Goal: Information Seeking & Learning: Learn about a topic

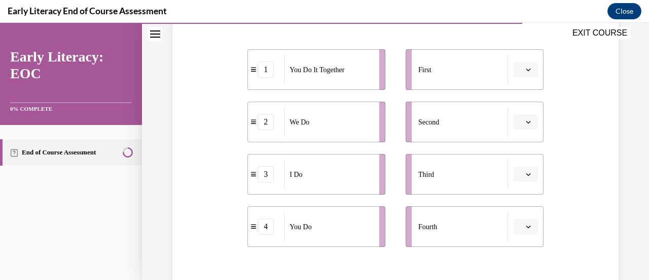
scroll to position [202, 0]
click at [526, 174] on icon "button" at bounding box center [528, 173] width 5 height 5
click at [520, 95] on div "1" at bounding box center [517, 90] width 25 height 20
click at [525, 175] on span "button" at bounding box center [528, 173] width 7 height 7
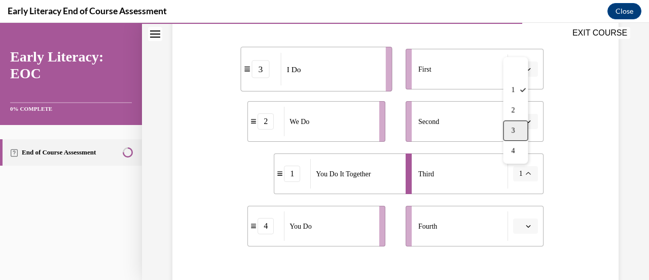
click at [518, 130] on div "3" at bounding box center [515, 130] width 25 height 20
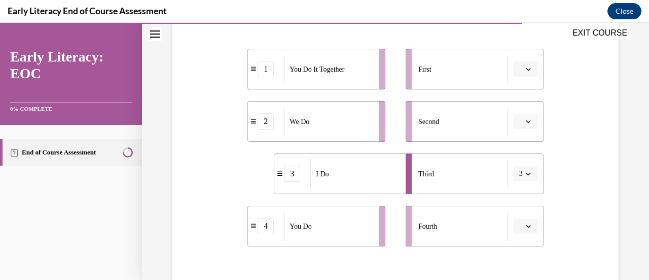
click at [526, 174] on icon "button" at bounding box center [528, 173] width 5 height 3
click at [520, 89] on div "1" at bounding box center [515, 90] width 25 height 20
click at [526, 173] on button "1" at bounding box center [525, 173] width 25 height 15
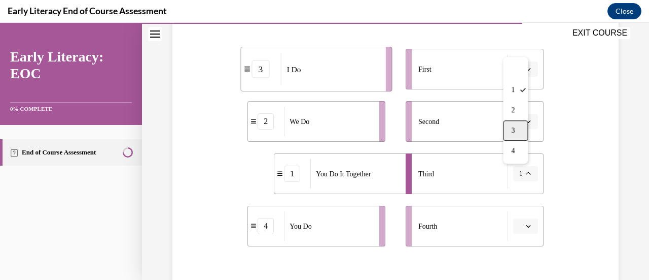
click at [515, 130] on div "3" at bounding box center [515, 130] width 25 height 20
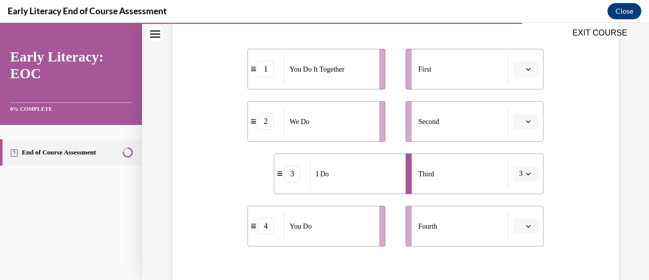
click at [279, 180] on div "3" at bounding box center [292, 173] width 36 height 16
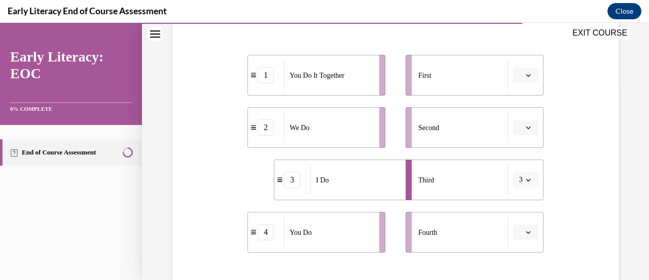
scroll to position [197, 0]
click at [526, 76] on icon "button" at bounding box center [528, 74] width 5 height 5
click at [526, 76] on icon "button" at bounding box center [528, 75] width 5 height 6
click at [526, 76] on icon "button" at bounding box center [528, 74] width 5 height 5
click at [514, 156] on span "3" at bounding box center [515, 158] width 4 height 8
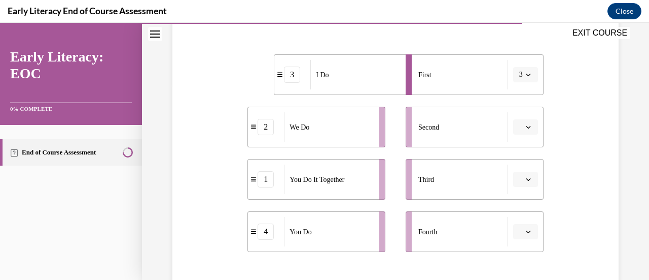
scroll to position [291, 0]
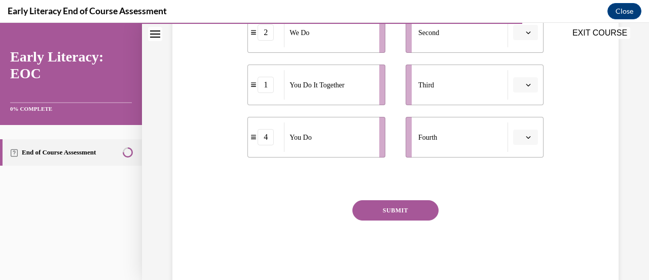
click at [400, 213] on button "SUBMIT" at bounding box center [396, 210] width 86 height 20
click at [454, 207] on div "SUBMIT" at bounding box center [396, 225] width 296 height 51
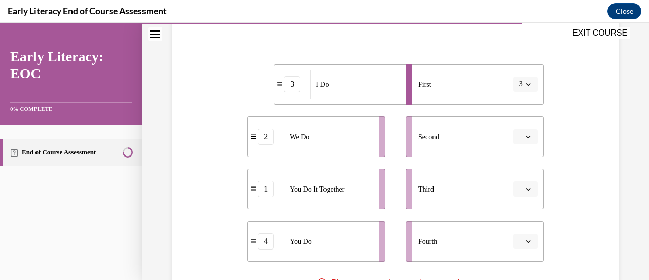
scroll to position [186, 0]
drag, startPoint x: 382, startPoint y: 134, endPoint x: 341, endPoint y: 145, distance: 42.3
click at [341, 145] on ul "3 I Do 2 We Do 1 You Do It Together 4 You Do" at bounding box center [322, 163] width 148 height 197
drag, startPoint x: 341, startPoint y: 145, endPoint x: 352, endPoint y: 137, distance: 13.2
click at [352, 137] on div "We Do" at bounding box center [323, 135] width 89 height 29
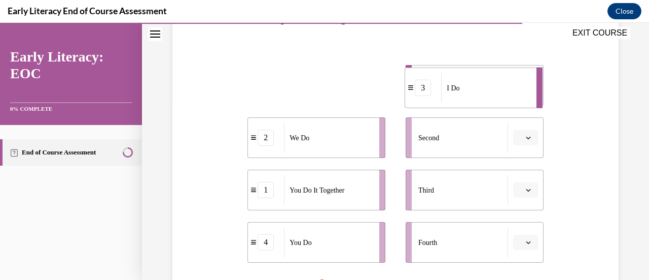
drag, startPoint x: 344, startPoint y: 88, endPoint x: 475, endPoint y: 91, distance: 130.9
click at [475, 91] on div "I Do" at bounding box center [485, 87] width 89 height 29
click at [525, 87] on span "button" at bounding box center [528, 85] width 7 height 7
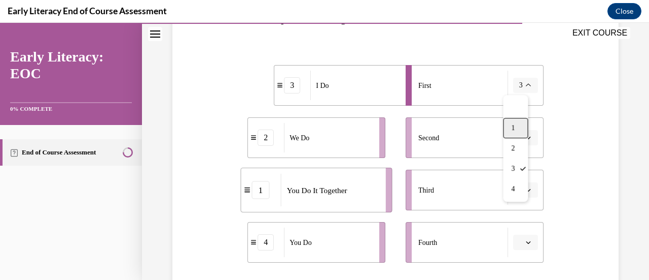
click at [517, 125] on div "1" at bounding box center [515, 128] width 25 height 20
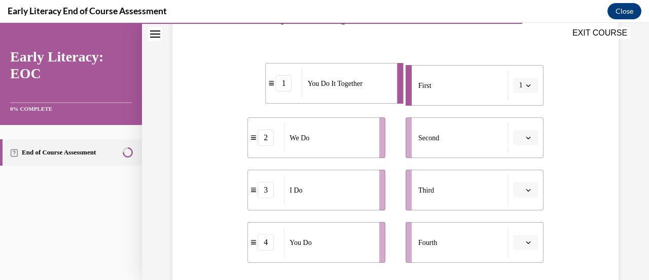
drag, startPoint x: 279, startPoint y: 86, endPoint x: 264, endPoint y: 84, distance: 15.4
click at [269, 84] on icon at bounding box center [271, 83] width 5 height 6
drag, startPoint x: 472, startPoint y: 84, endPoint x: 363, endPoint y: 99, distance: 110.1
click at [292, 105] on div "1 You Do It Together 2 We Do 3 I Do 4 You Do First Second Third Fourth" at bounding box center [396, 154] width 296 height 218
click at [556, 114] on div "Question 10/12 Put the phases of the gradual release method in order. 1 You Do …" at bounding box center [395, 156] width 451 height 464
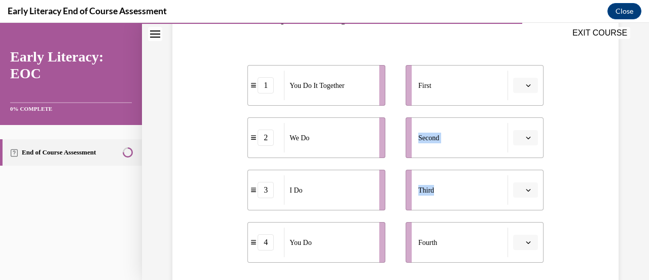
drag, startPoint x: 494, startPoint y: 81, endPoint x: 490, endPoint y: 168, distance: 87.9
click at [490, 168] on ul "First Second Third Fourth" at bounding box center [470, 163] width 148 height 197
click at [563, 92] on div "Question 10/12 Put the phases of the gradual release method in order. 1 You Do …" at bounding box center [395, 156] width 451 height 464
drag, startPoint x: 315, startPoint y: 194, endPoint x: 316, endPoint y: 89, distance: 105.5
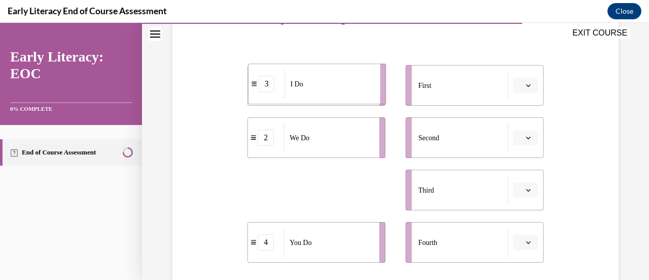
click at [316, 89] on div "I Do" at bounding box center [329, 83] width 89 height 29
click at [310, 185] on div "I Do" at bounding box center [328, 189] width 89 height 29
click at [309, 199] on div "I Do" at bounding box center [328, 189] width 89 height 29
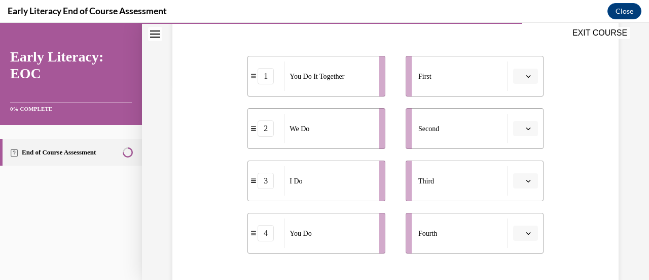
scroll to position [194, 0]
drag, startPoint x: 447, startPoint y: 77, endPoint x: 319, endPoint y: 195, distance: 174.5
click at [319, 195] on div "1 You Do It Together 2 We Do 3 I Do 4 You Do First Second Third Fourth" at bounding box center [396, 146] width 296 height 218
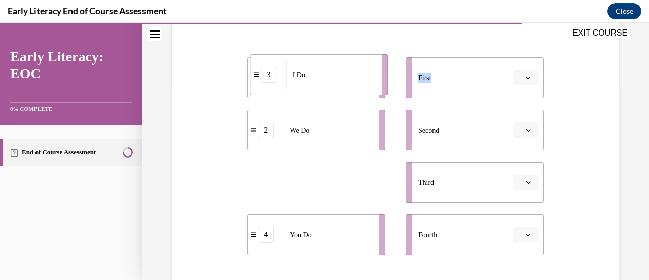
drag, startPoint x: 319, startPoint y: 195, endPoint x: 322, endPoint y: 88, distance: 107.1
click at [322, 88] on div "I Do" at bounding box center [331, 74] width 89 height 29
drag, startPoint x: 304, startPoint y: 189, endPoint x: 459, endPoint y: 82, distance: 188.4
click at [459, 82] on div "I Do" at bounding box center [483, 74] width 89 height 29
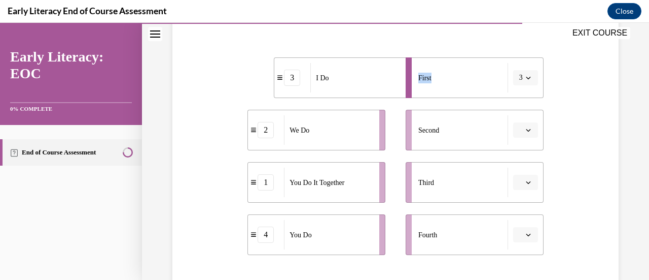
scroll to position [282, 0]
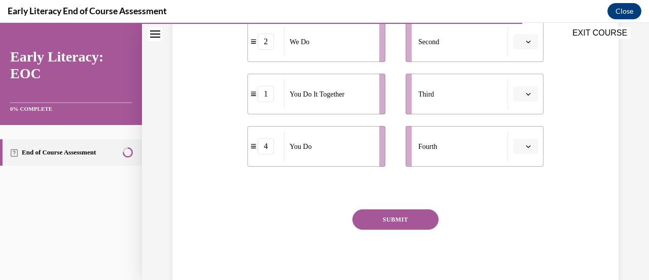
click at [381, 220] on button "SUBMIT" at bounding box center [396, 219] width 86 height 20
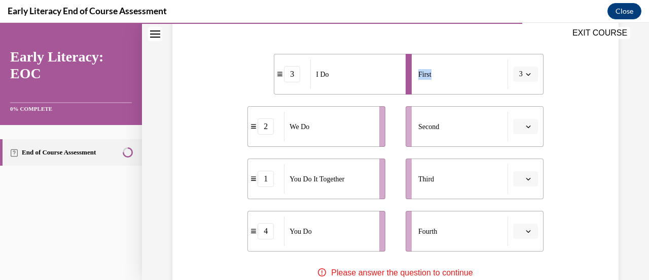
scroll to position [197, 0]
drag, startPoint x: 290, startPoint y: 131, endPoint x: 456, endPoint y: 130, distance: 165.4
click at [456, 130] on span "We Do" at bounding box center [465, 126] width 20 height 11
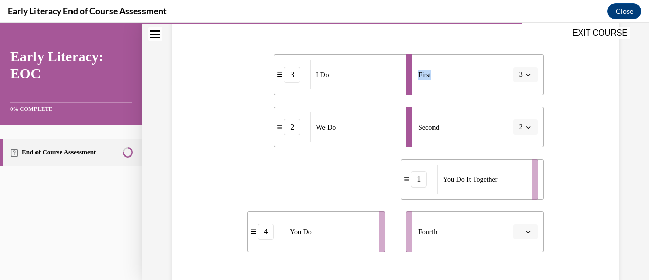
drag, startPoint x: 294, startPoint y: 179, endPoint x: 461, endPoint y: 191, distance: 166.8
click at [461, 185] on span "You Do It Together" at bounding box center [470, 179] width 55 height 11
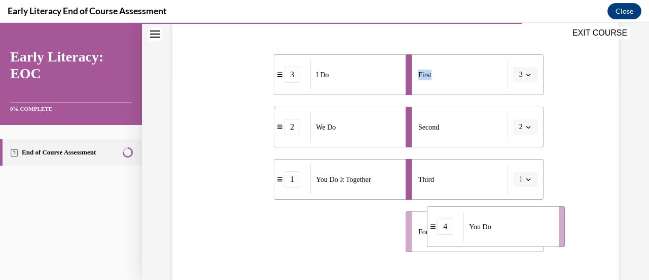
drag, startPoint x: 299, startPoint y: 239, endPoint x: 480, endPoint y: 235, distance: 180.7
click at [480, 235] on div "You Do" at bounding box center [508, 226] width 89 height 29
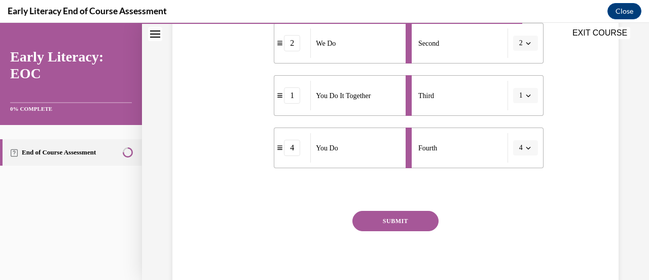
scroll to position [281, 0]
click at [400, 223] on button "SUBMIT" at bounding box center [396, 220] width 86 height 20
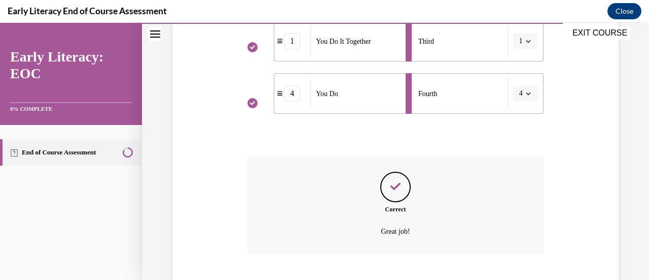
scroll to position [397, 0]
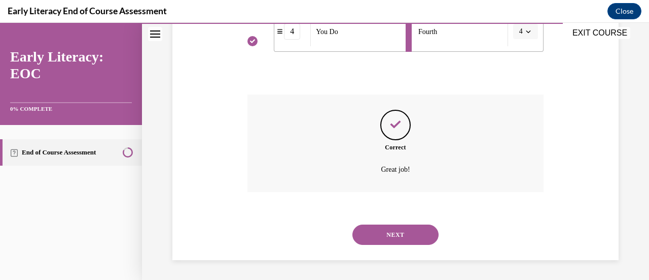
click at [392, 233] on button "NEXT" at bounding box center [396, 234] width 86 height 20
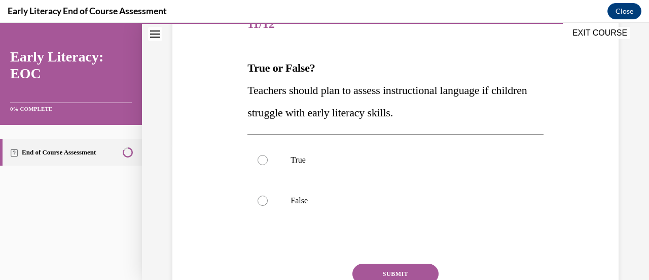
scroll to position [139, 0]
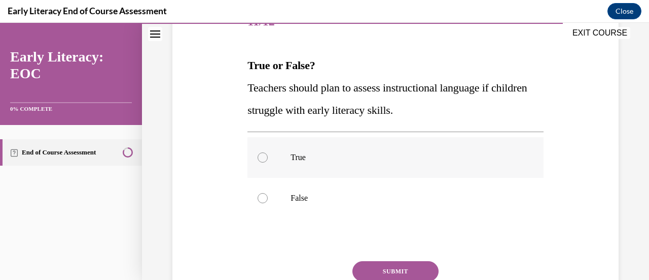
click at [332, 159] on p "True" at bounding box center [404, 157] width 227 height 10
click at [383, 265] on button "SUBMIT" at bounding box center [396, 271] width 86 height 20
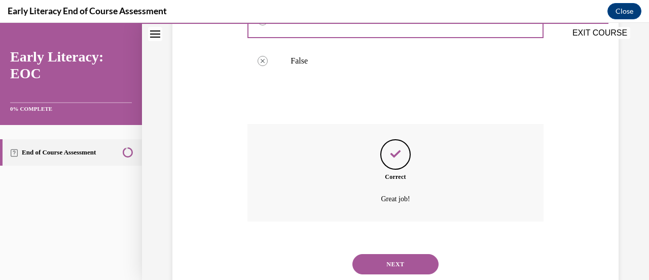
scroll to position [305, 0]
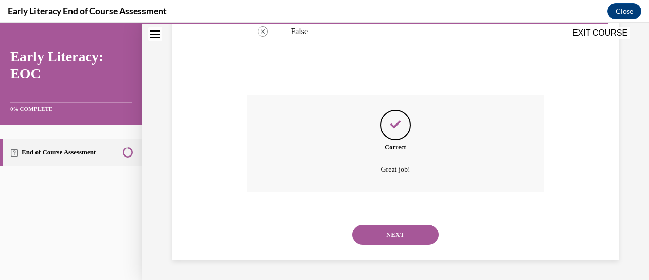
click at [376, 234] on button "NEXT" at bounding box center [396, 234] width 86 height 20
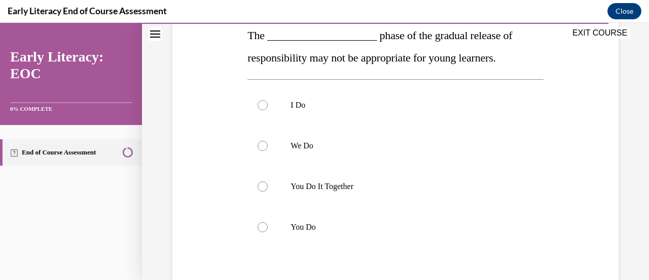
scroll to position [168, 0]
click at [376, 190] on p "You Do It Together" at bounding box center [404, 187] width 227 height 10
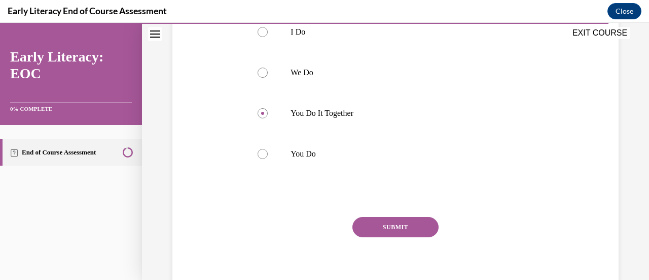
click at [390, 229] on button "SUBMIT" at bounding box center [396, 227] width 86 height 20
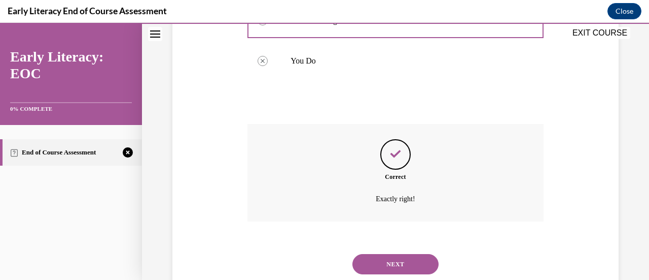
scroll to position [364, 0]
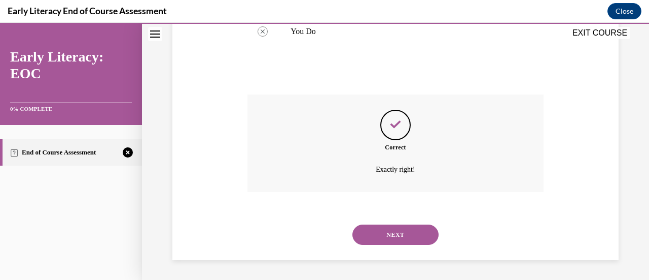
click at [386, 236] on button "NEXT" at bounding box center [396, 234] width 86 height 20
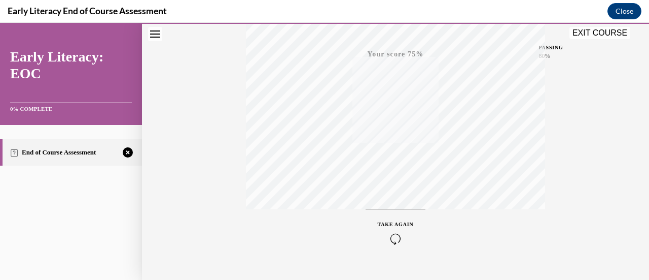
scroll to position [263, 0]
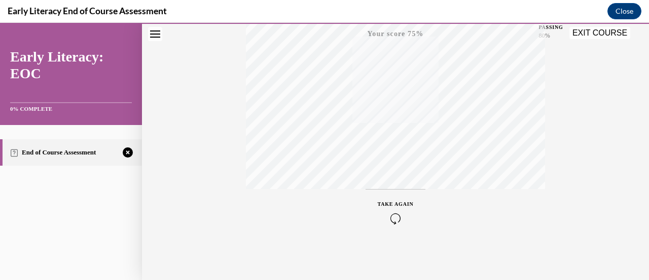
click at [400, 201] on span "TAKE AGAIN" at bounding box center [396, 204] width 36 height 6
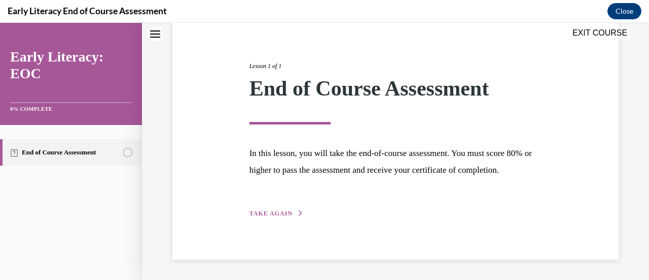
scroll to position [119, 0]
click at [268, 216] on span "TAKE AGAIN" at bounding box center [271, 213] width 43 height 7
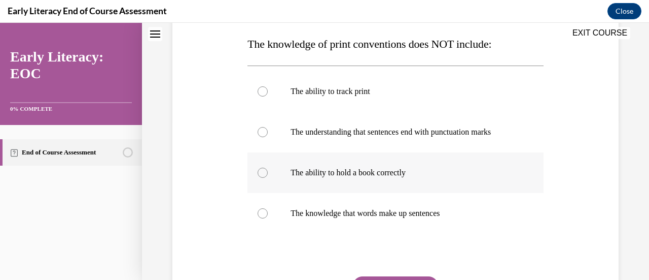
scroll to position [160, 0]
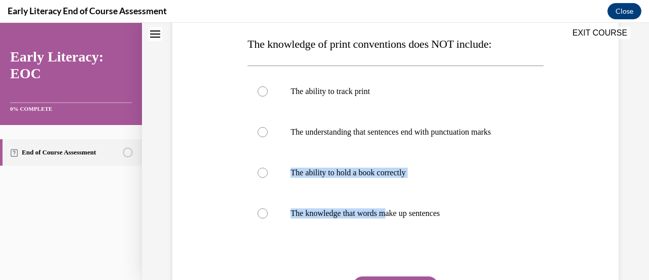
drag, startPoint x: 390, startPoint y: 211, endPoint x: 222, endPoint y: 190, distance: 169.2
click at [222, 190] on div "Question 01/12 The knowledge of print conventions does NOT include: The ability…" at bounding box center [395, 154] width 451 height 409
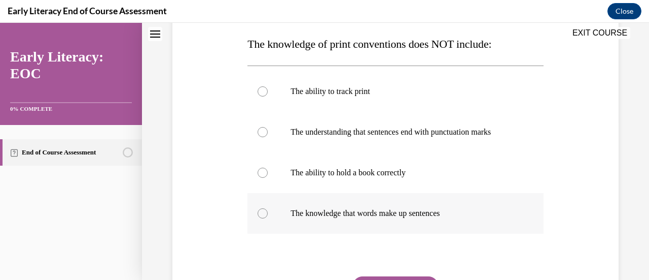
click at [322, 214] on p "The knowledge that words make up sentences" at bounding box center [404, 213] width 227 height 10
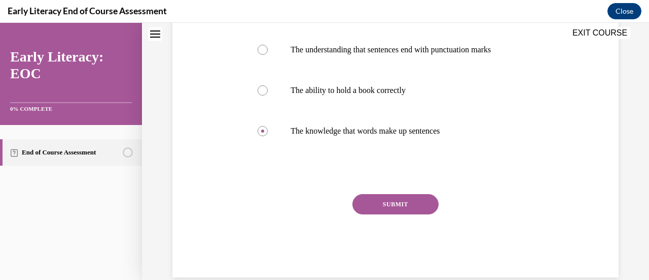
click at [395, 209] on button "SUBMIT" at bounding box center [396, 204] width 86 height 20
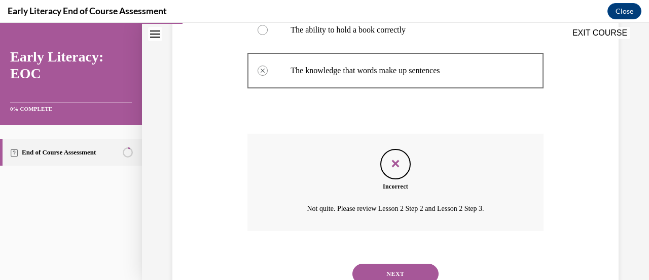
scroll to position [307, 0]
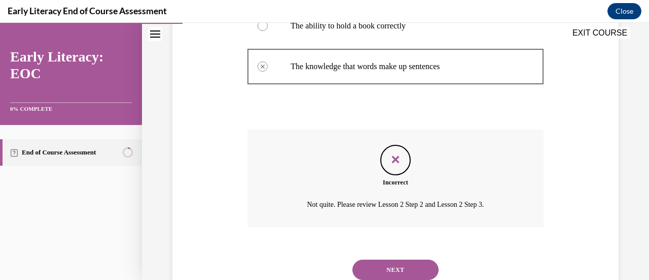
click at [380, 269] on button "NEXT" at bounding box center [396, 269] width 86 height 20
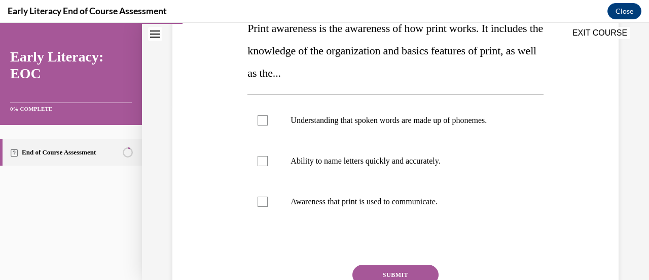
scroll to position [177, 0]
click at [262, 197] on div at bounding box center [263, 201] width 10 height 10
click at [378, 269] on button "SUBMIT" at bounding box center [396, 274] width 86 height 20
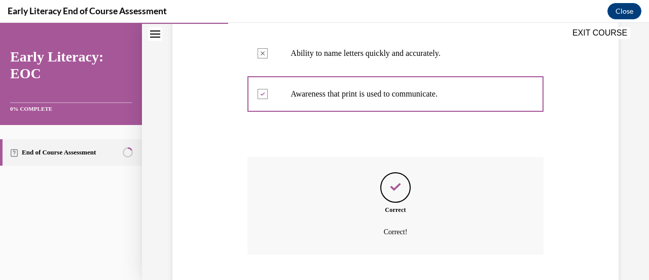
scroll to position [346, 0]
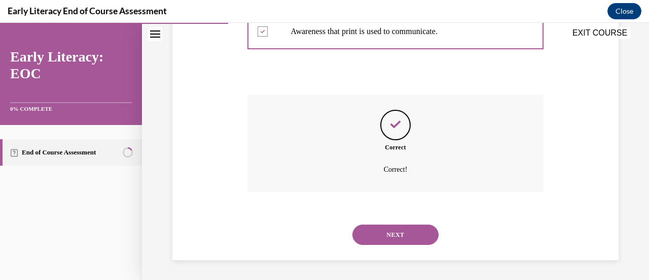
click at [394, 232] on button "NEXT" at bounding box center [396, 234] width 86 height 20
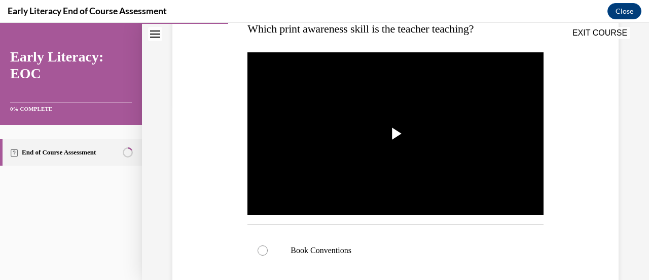
scroll to position [141, 0]
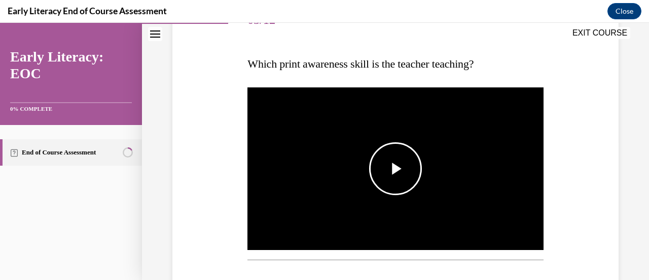
click at [396, 168] on span "Video player" at bounding box center [396, 168] width 0 height 0
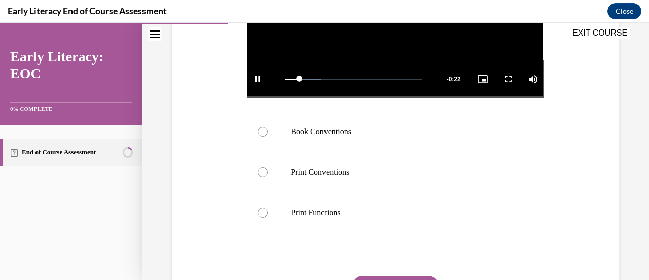
scroll to position [300, 0]
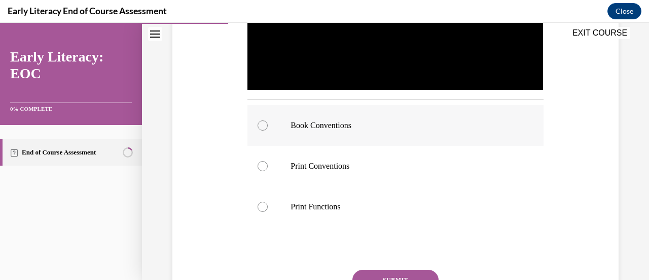
click at [364, 120] on p "Book Conventions" at bounding box center [404, 125] width 227 height 10
click at [372, 272] on button "SUBMIT" at bounding box center [396, 279] width 86 height 20
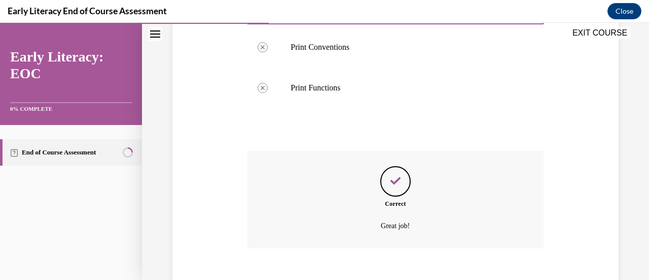
scroll to position [472, 0]
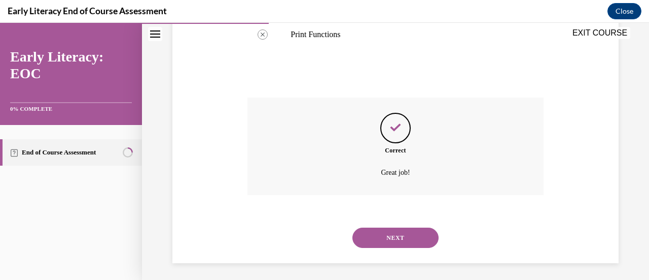
click at [388, 235] on button "NEXT" at bounding box center [396, 237] width 86 height 20
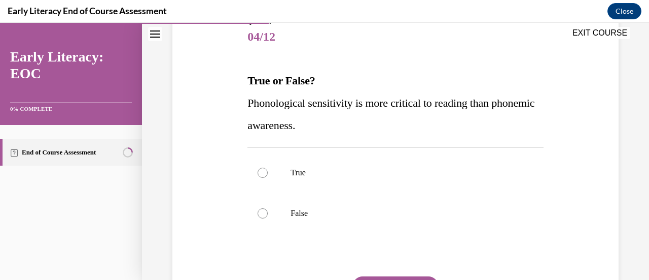
scroll to position [124, 0]
click at [376, 219] on div at bounding box center [396, 212] width 296 height 41
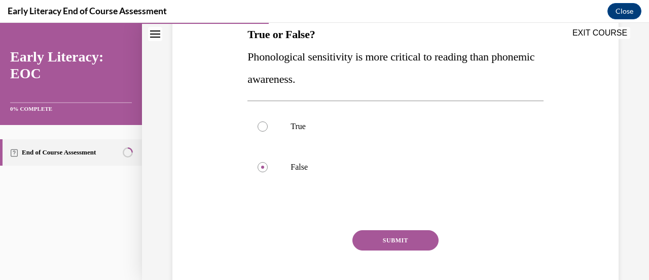
click at [376, 243] on button "SUBMIT" at bounding box center [396, 240] width 86 height 20
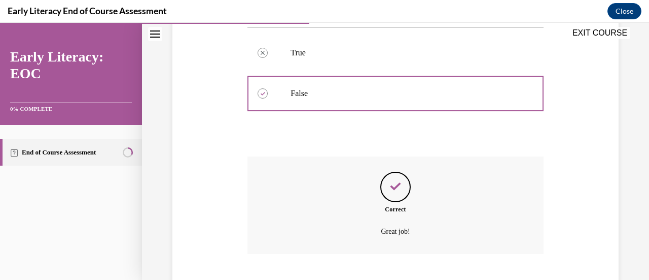
scroll to position [305, 0]
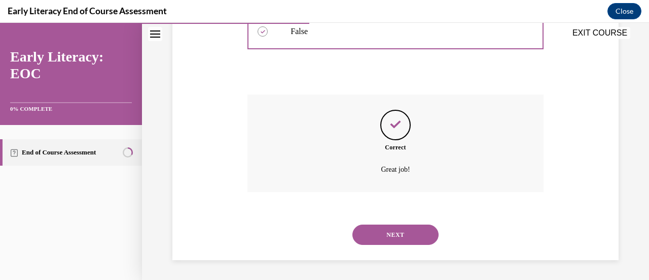
click at [380, 230] on button "NEXT" at bounding box center [396, 234] width 86 height 20
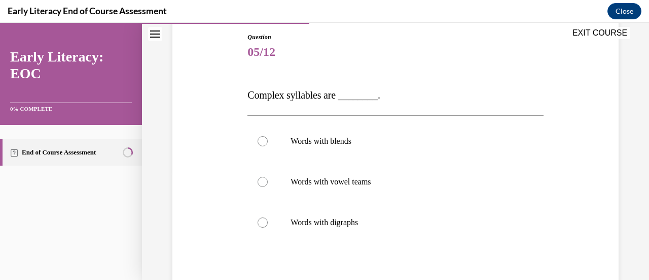
scroll to position [109, 0]
click at [382, 184] on p "Words with vowel teams" at bounding box center [404, 181] width 227 height 10
click at [370, 220] on p "Words with digraphs" at bounding box center [404, 222] width 227 height 10
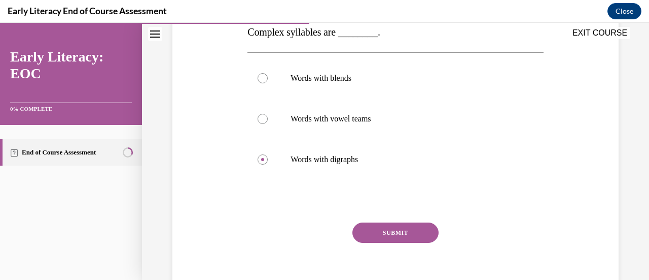
click at [370, 234] on button "SUBMIT" at bounding box center [396, 232] width 86 height 20
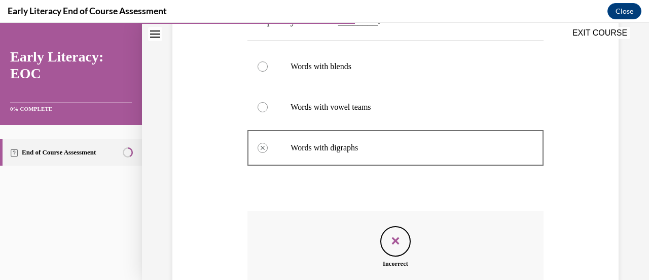
scroll to position [301, 0]
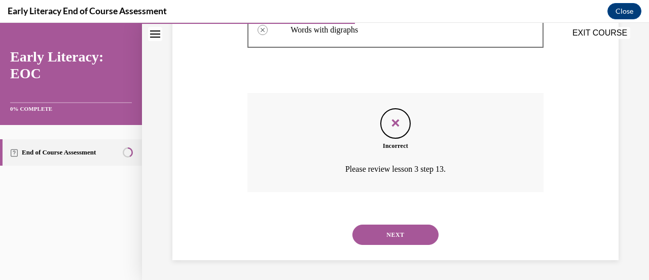
click at [391, 239] on button "NEXT" at bounding box center [396, 234] width 86 height 20
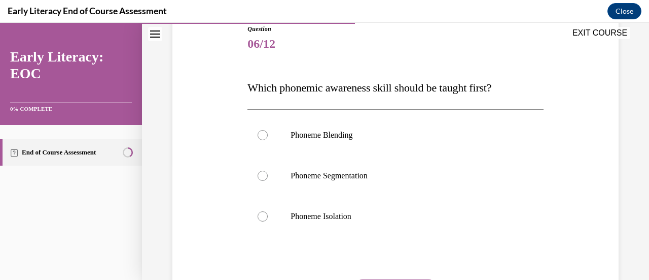
scroll to position [118, 0]
click at [364, 214] on p "Phoneme Isolation" at bounding box center [404, 215] width 227 height 10
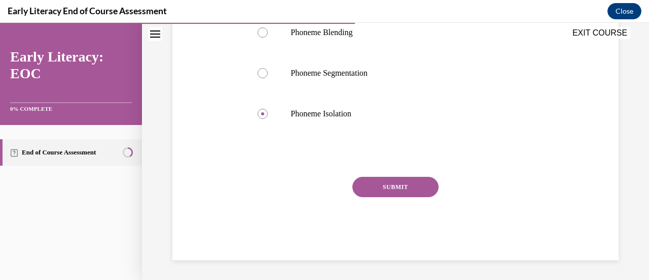
click at [379, 192] on button "SUBMIT" at bounding box center [396, 187] width 86 height 20
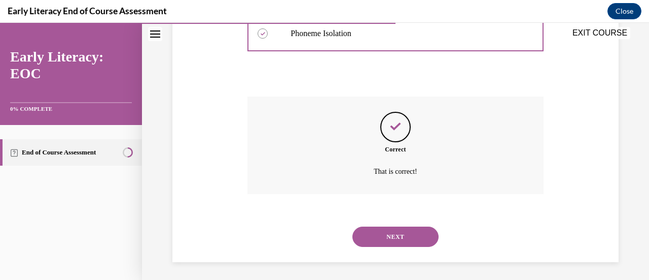
scroll to position [301, 0]
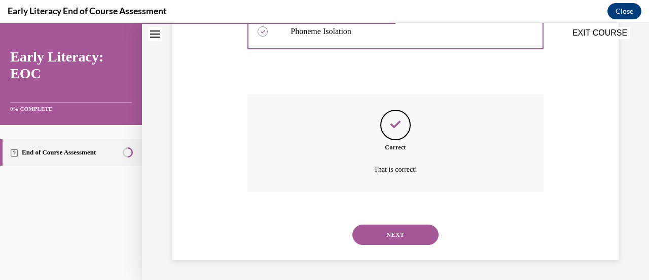
click at [396, 232] on button "NEXT" at bounding box center [396, 234] width 86 height 20
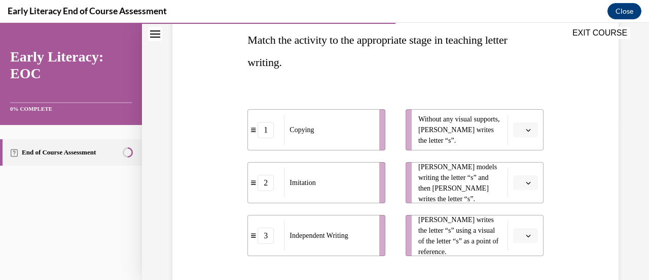
scroll to position [165, 0]
click at [398, 191] on ul "Without any visual supports, [PERSON_NAME] writes the letter “s”. [PERSON_NAME]…" at bounding box center [470, 182] width 148 height 147
click at [526, 127] on icon "button" at bounding box center [528, 129] width 5 height 5
click at [523, 213] on div "3" at bounding box center [517, 212] width 25 height 20
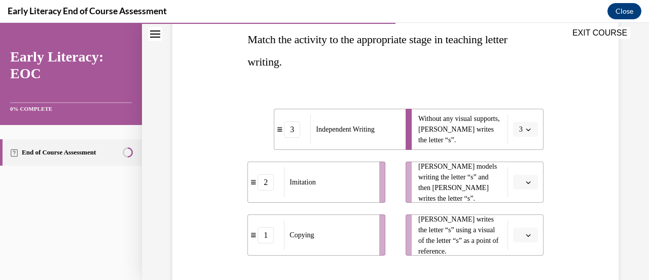
click at [526, 183] on icon "button" at bounding box center [528, 182] width 5 height 5
click at [520, 231] on div "1" at bounding box center [517, 225] width 25 height 20
click at [526, 235] on icon "button" at bounding box center [528, 235] width 5 height 3
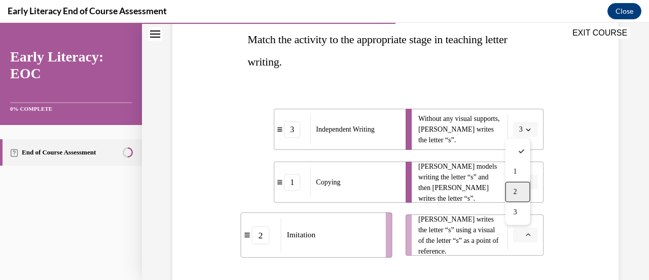
click at [517, 193] on span "2" at bounding box center [515, 192] width 4 height 8
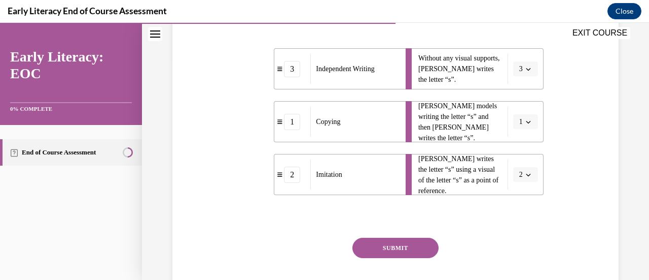
scroll to position [227, 0]
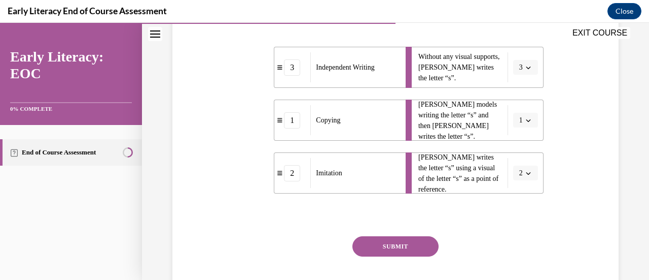
click at [406, 248] on button "SUBMIT" at bounding box center [396, 246] width 86 height 20
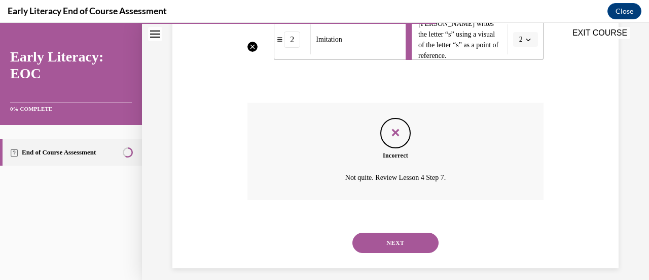
scroll to position [361, 0]
click at [399, 243] on button "NEXT" at bounding box center [396, 241] width 86 height 20
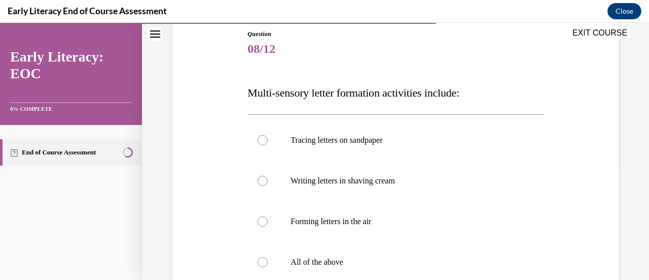
scroll to position [115, 0]
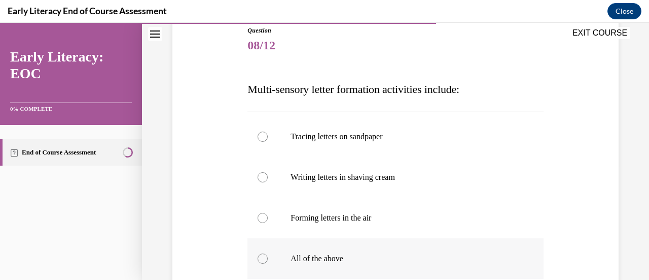
click at [344, 250] on div at bounding box center [396, 258] width 296 height 41
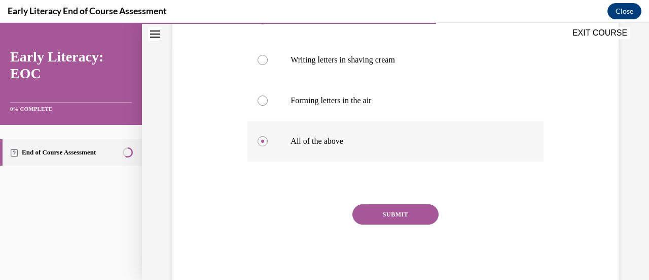
scroll to position [233, 0]
click at [395, 215] on button "SUBMIT" at bounding box center [396, 213] width 86 height 20
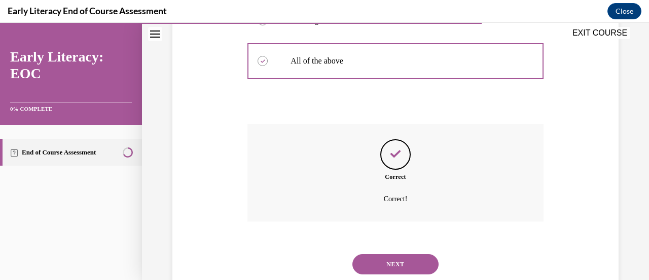
scroll to position [342, 0]
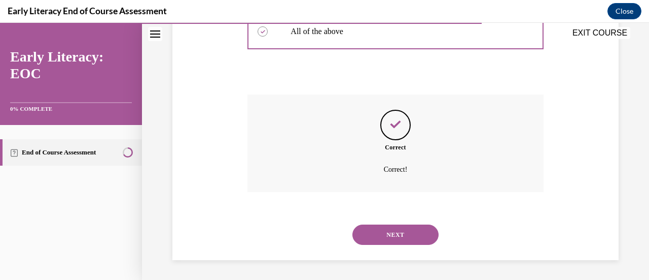
click at [397, 239] on button "NEXT" at bounding box center [396, 234] width 86 height 20
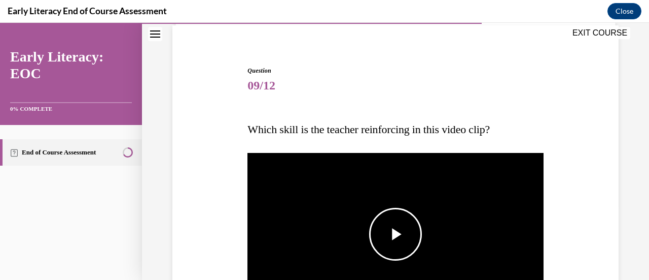
click at [396, 234] on span "Video player" at bounding box center [396, 234] width 0 height 0
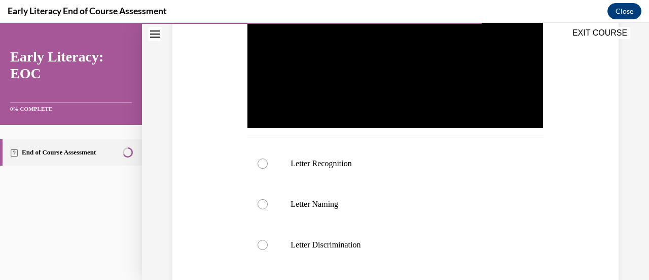
scroll to position [266, 0]
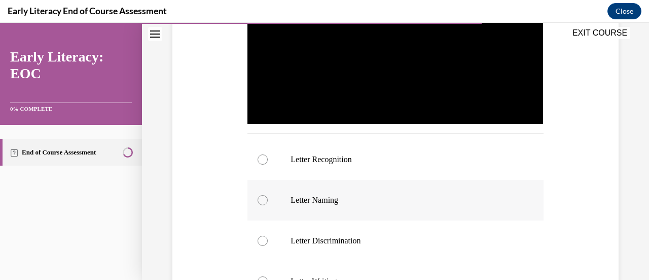
click at [391, 197] on p "Letter Naming" at bounding box center [404, 200] width 227 height 10
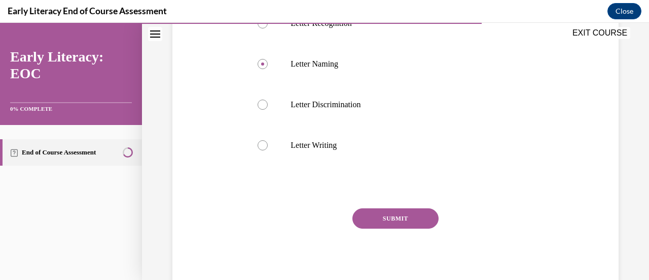
click at [390, 213] on button "SUBMIT" at bounding box center [396, 218] width 86 height 20
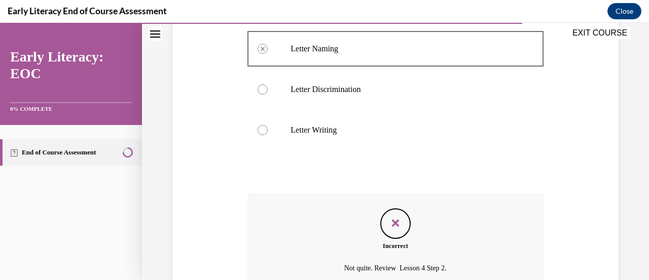
scroll to position [513, 0]
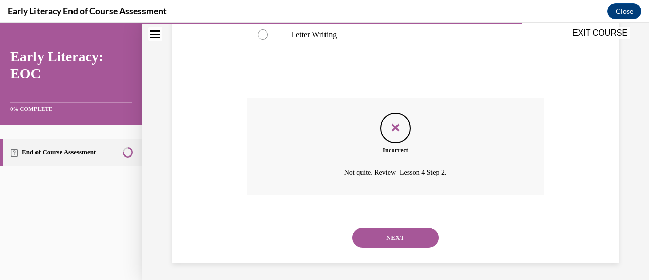
click at [406, 234] on button "NEXT" at bounding box center [396, 237] width 86 height 20
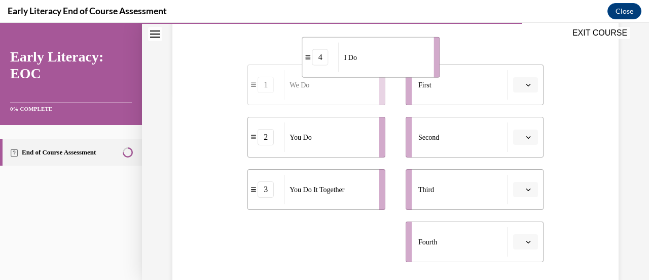
scroll to position [160, 0]
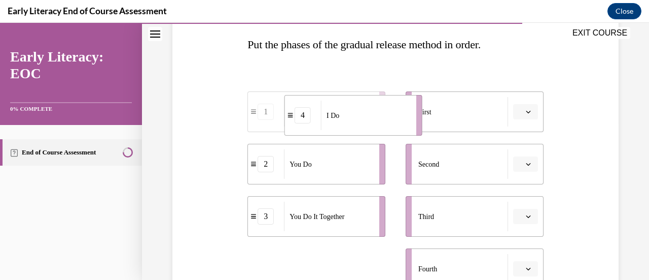
drag, startPoint x: 324, startPoint y: 217, endPoint x: 361, endPoint y: 110, distance: 113.9
click at [361, 110] on div "I Do" at bounding box center [365, 114] width 89 height 29
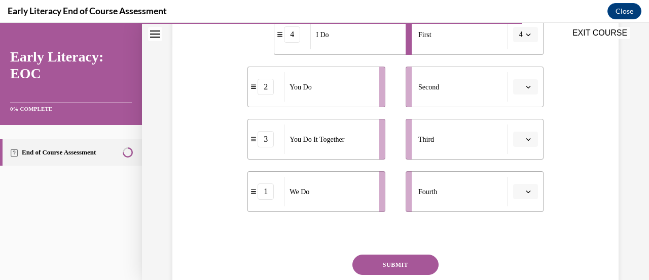
scroll to position [238, 0]
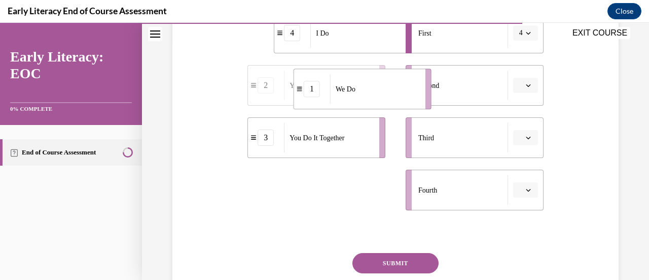
drag, startPoint x: 317, startPoint y: 201, endPoint x: 363, endPoint y: 100, distance: 111.0
click at [363, 100] on div "We Do" at bounding box center [374, 88] width 89 height 29
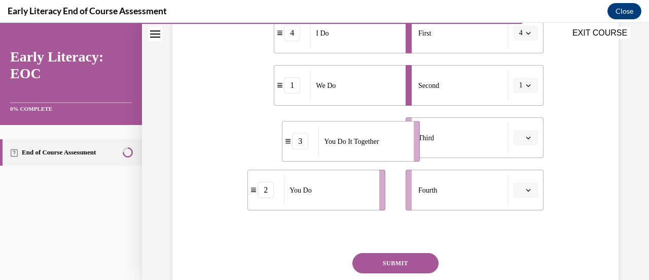
drag, startPoint x: 322, startPoint y: 144, endPoint x: 367, endPoint y: 148, distance: 45.9
click at [367, 148] on div "You Do It Together" at bounding box center [363, 140] width 89 height 29
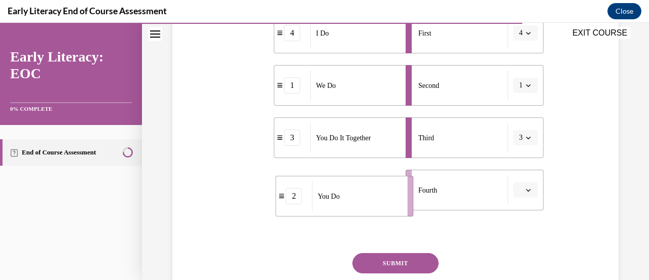
drag, startPoint x: 340, startPoint y: 189, endPoint x: 368, endPoint y: 195, distance: 29.1
click at [368, 195] on div "You Do" at bounding box center [356, 195] width 89 height 29
click at [390, 260] on button "SUBMIT" at bounding box center [396, 263] width 86 height 20
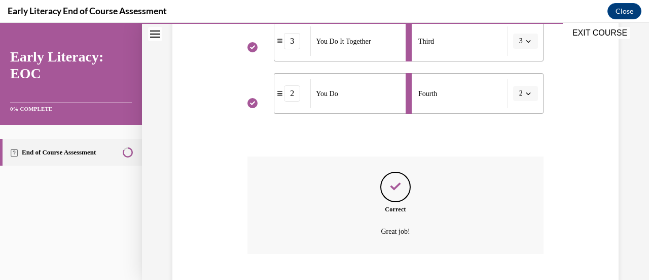
scroll to position [397, 0]
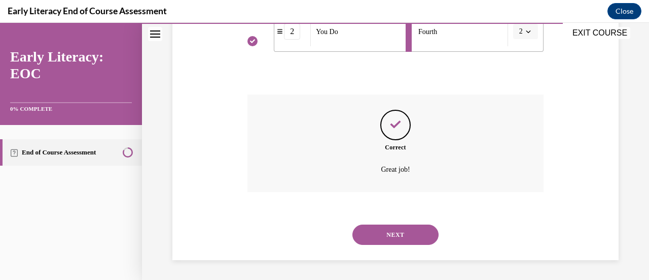
click at [395, 238] on button "NEXT" at bounding box center [396, 234] width 86 height 20
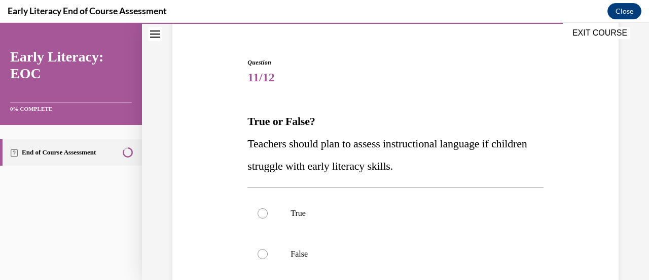
scroll to position [93, 0]
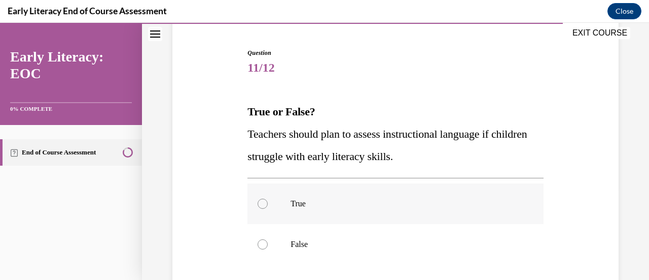
click at [303, 206] on p "True" at bounding box center [404, 203] width 227 height 10
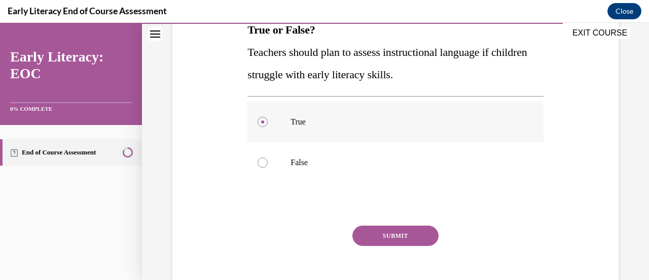
scroll to position [175, 0]
click at [381, 233] on button "SUBMIT" at bounding box center [396, 235] width 86 height 20
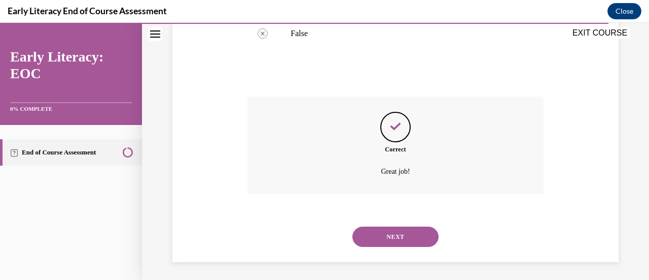
scroll to position [305, 0]
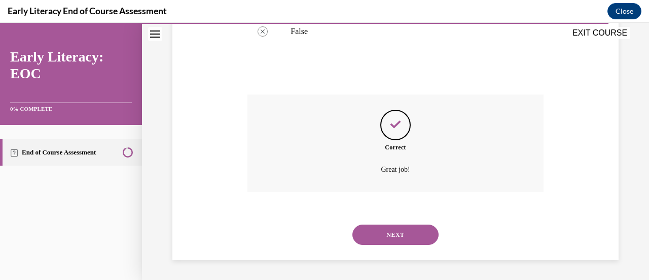
click at [381, 237] on button "NEXT" at bounding box center [396, 234] width 86 height 20
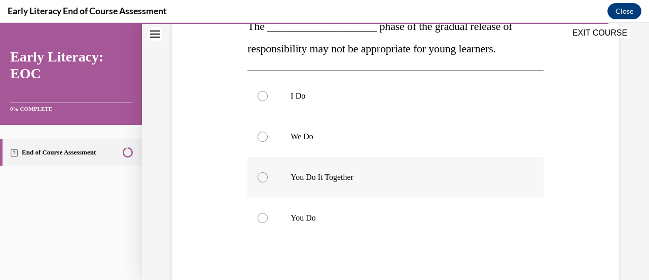
scroll to position [180, 0]
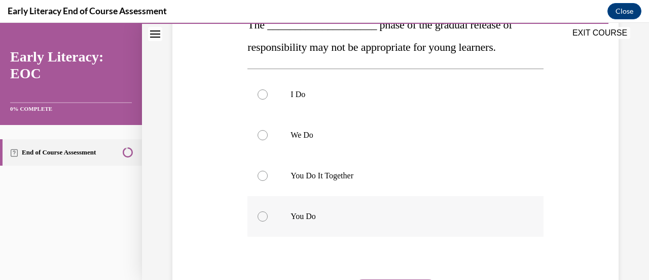
click at [373, 230] on div at bounding box center [396, 216] width 296 height 41
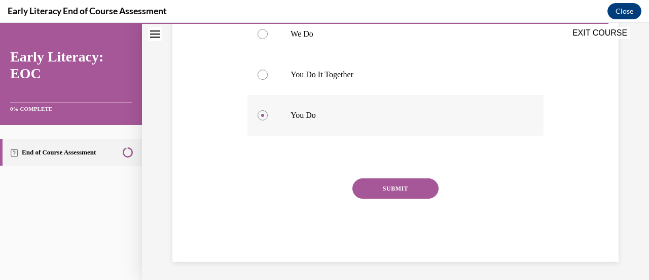
scroll to position [281, 0]
click at [388, 188] on button "SUBMIT" at bounding box center [396, 188] width 86 height 20
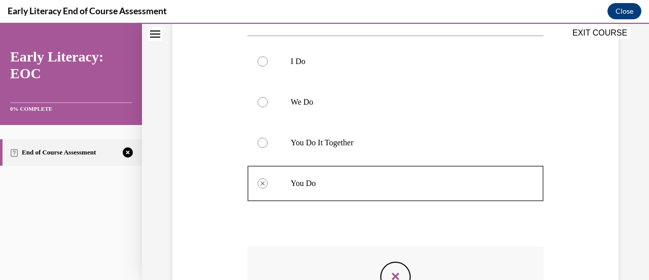
scroll to position [208, 0]
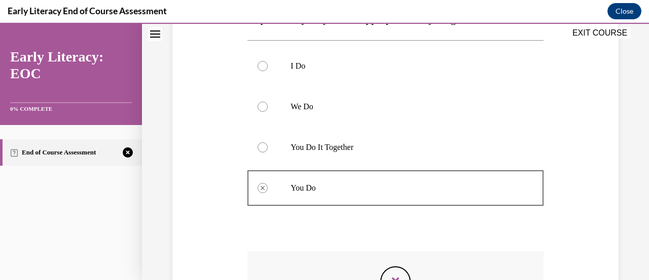
click at [376, 164] on div at bounding box center [396, 147] width 296 height 41
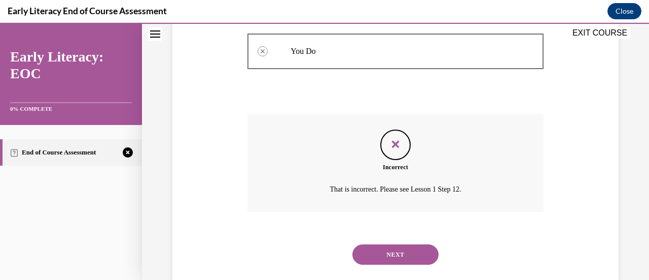
scroll to position [364, 0]
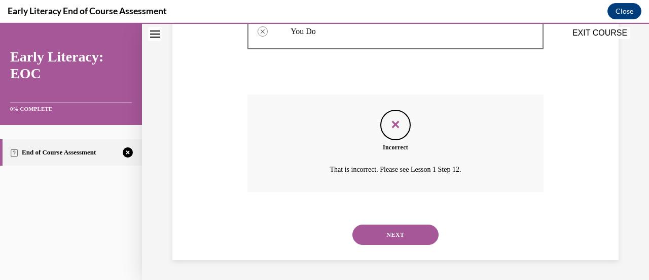
click at [384, 234] on button "NEXT" at bounding box center [396, 234] width 86 height 20
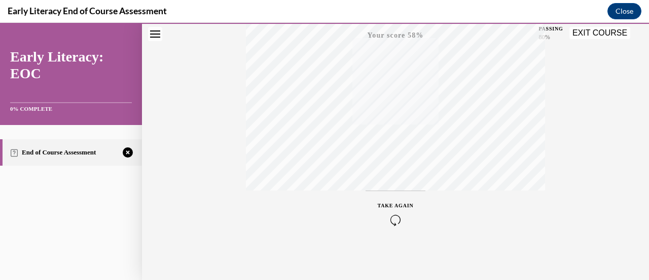
scroll to position [263, 0]
click at [396, 202] on span "TAKE AGAIN" at bounding box center [396, 204] width 36 height 6
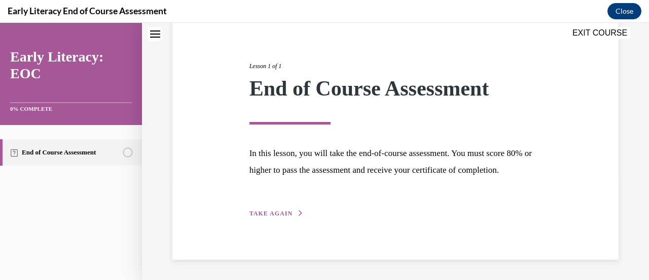
scroll to position [119, 0]
click at [270, 216] on span "TAKE AGAIN" at bounding box center [271, 213] width 43 height 7
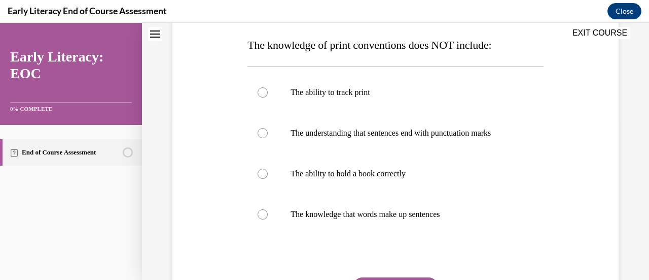
scroll to position [159, 0]
click at [295, 105] on div at bounding box center [396, 92] width 296 height 41
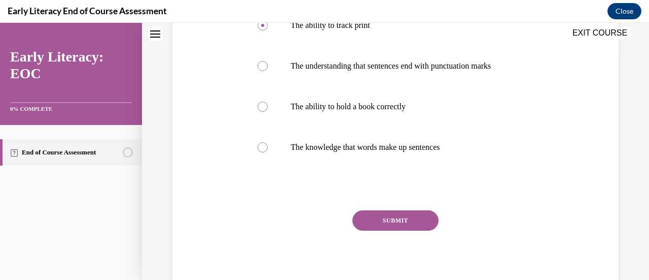
click at [378, 220] on button "SUBMIT" at bounding box center [396, 220] width 86 height 20
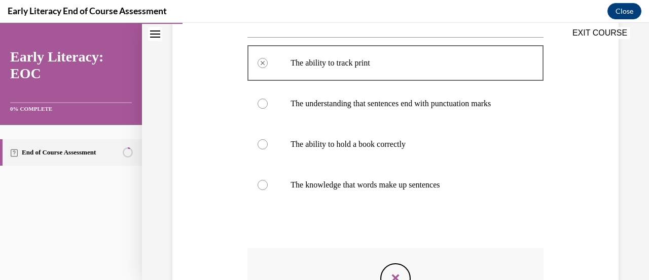
scroll to position [202, 0]
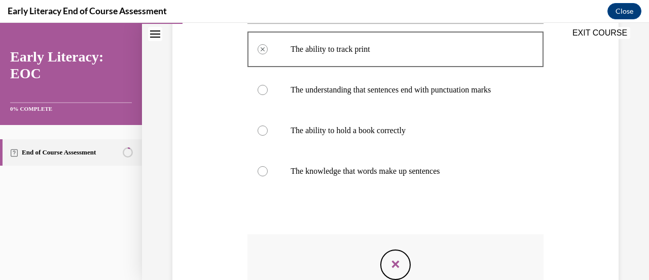
click at [389, 136] on div at bounding box center [396, 130] width 296 height 41
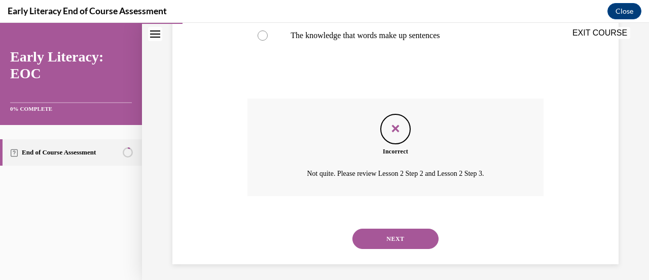
scroll to position [338, 0]
click at [392, 242] on button "NEXT" at bounding box center [396, 238] width 86 height 20
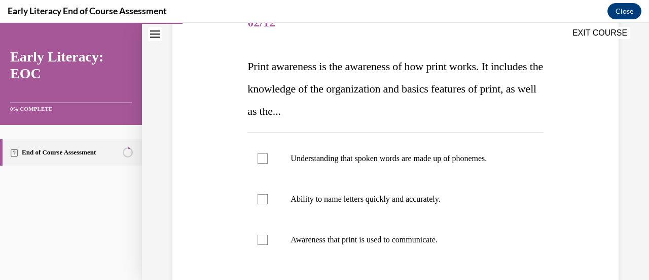
scroll to position [140, 0]
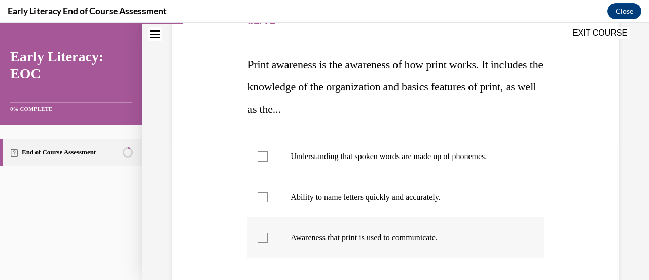
click at [354, 238] on p "Awareness that print is used to communicate." at bounding box center [404, 237] width 227 height 10
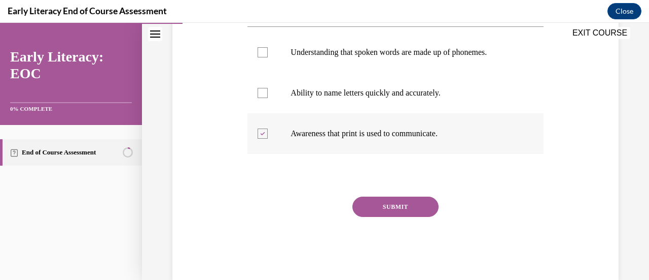
scroll to position [246, 0]
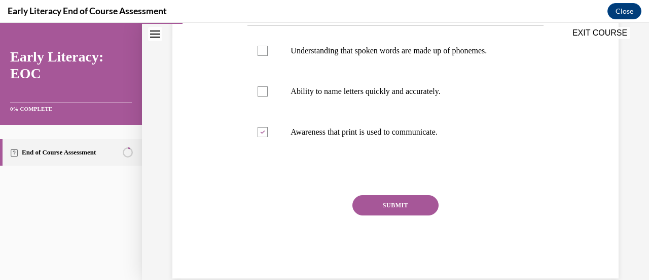
click at [381, 209] on button "SUBMIT" at bounding box center [396, 205] width 86 height 20
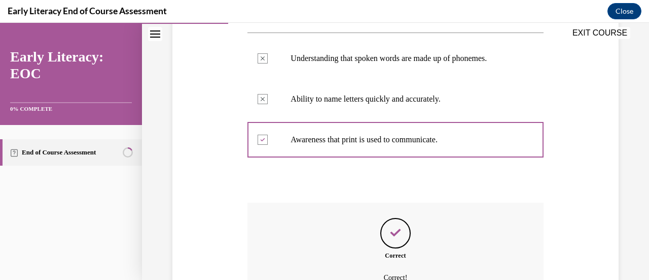
click at [381, 209] on div "Question 02/12 Print awareness is the awareness of how print works. It includes…" at bounding box center [396, 135] width 296 height 465
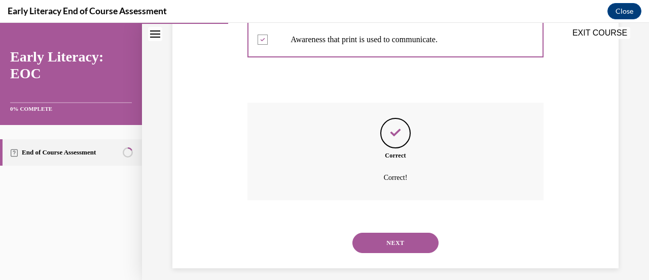
scroll to position [346, 0]
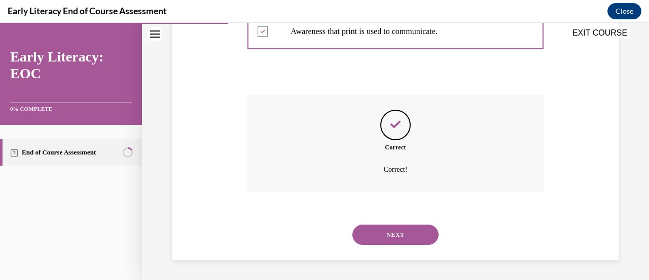
click at [386, 230] on button "NEXT" at bounding box center [396, 234] width 86 height 20
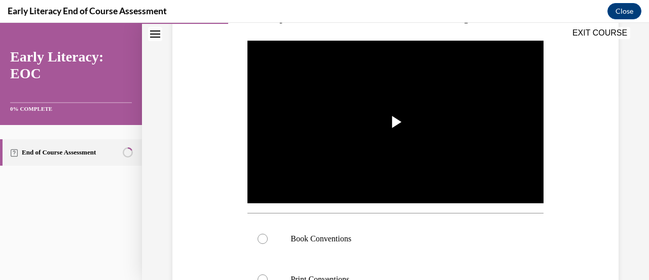
scroll to position [188, 0]
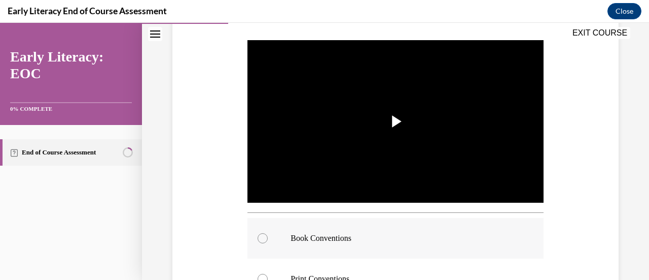
click at [377, 229] on div at bounding box center [396, 238] width 296 height 41
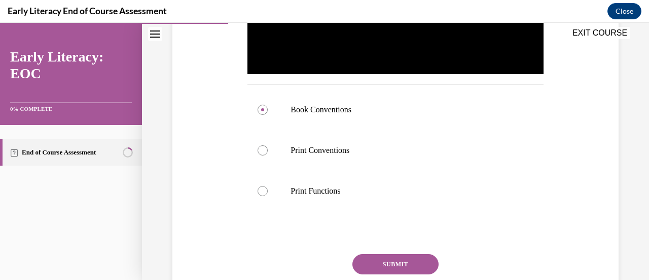
click at [388, 259] on button "SUBMIT" at bounding box center [396, 264] width 86 height 20
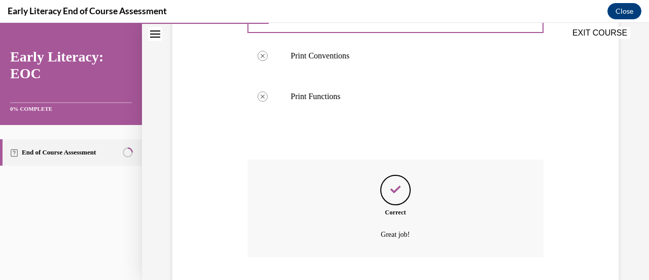
scroll to position [472, 0]
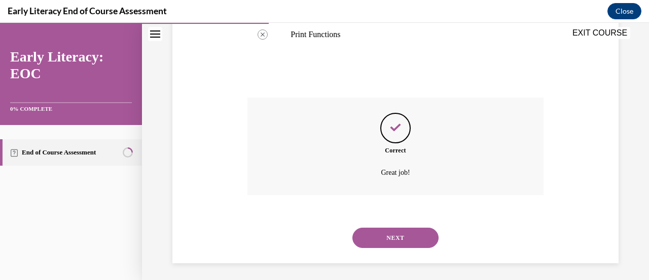
click at [394, 229] on button "NEXT" at bounding box center [396, 237] width 86 height 20
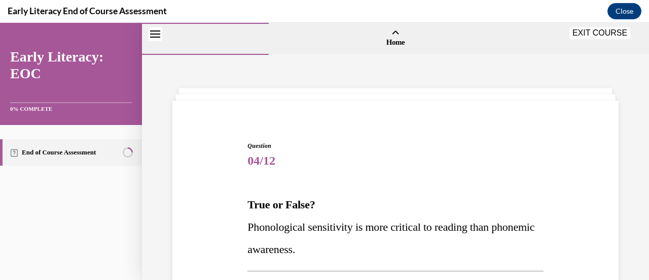
scroll to position [137, 0]
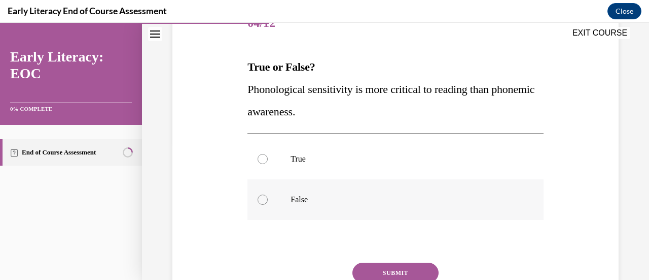
click at [323, 194] on p "False" at bounding box center [404, 199] width 227 height 10
click at [374, 265] on button "SUBMIT" at bounding box center [396, 272] width 86 height 20
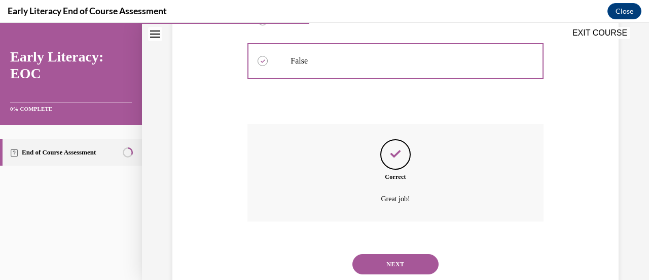
scroll to position [305, 0]
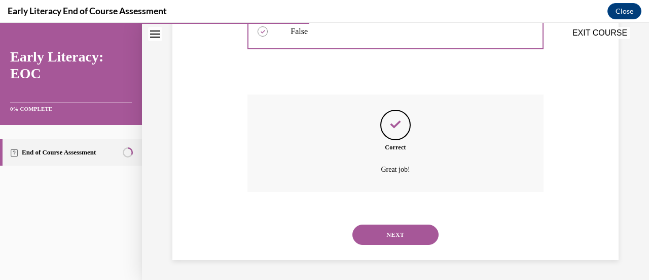
click at [380, 234] on button "NEXT" at bounding box center [396, 234] width 86 height 20
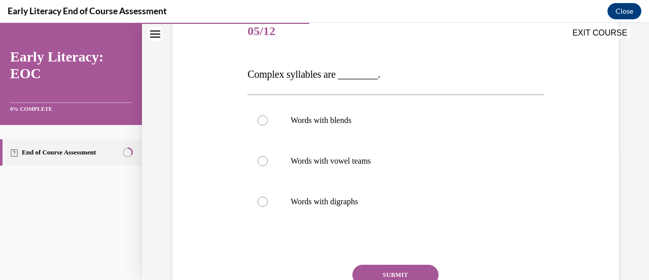
scroll to position [130, 0]
click at [348, 127] on div at bounding box center [396, 119] width 296 height 41
drag, startPoint x: 375, startPoint y: 270, endPoint x: 367, endPoint y: 255, distance: 17.2
click at [367, 255] on div "Question 05/12 Complex syllables are ________. Words with blends Words with vow…" at bounding box center [396, 179] width 296 height 336
click at [372, 265] on button "SUBMIT" at bounding box center [396, 274] width 86 height 20
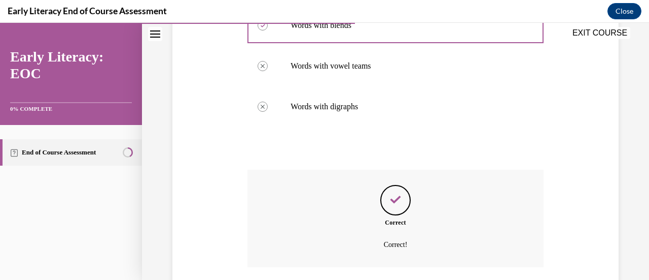
scroll to position [299, 0]
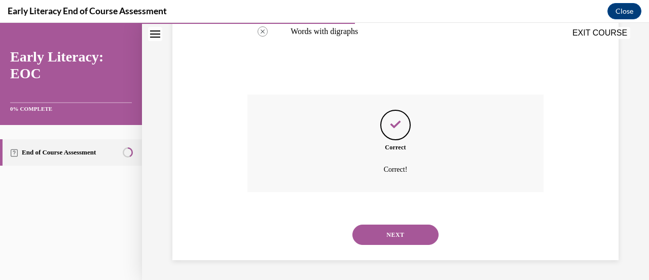
click at [401, 235] on button "NEXT" at bounding box center [396, 234] width 86 height 20
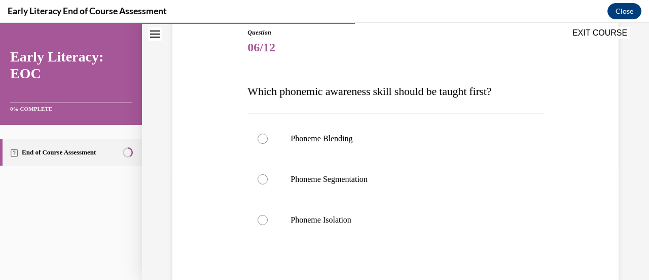
scroll to position [114, 0]
click at [349, 222] on p "Phoneme Isolation" at bounding box center [404, 219] width 227 height 10
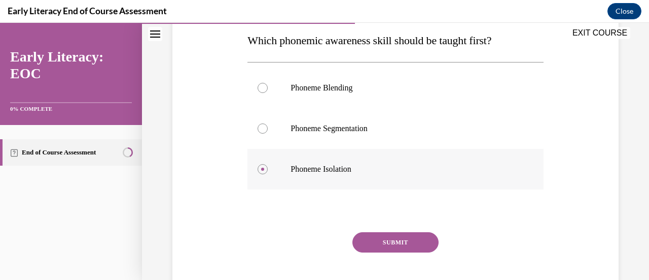
scroll to position [175, 0]
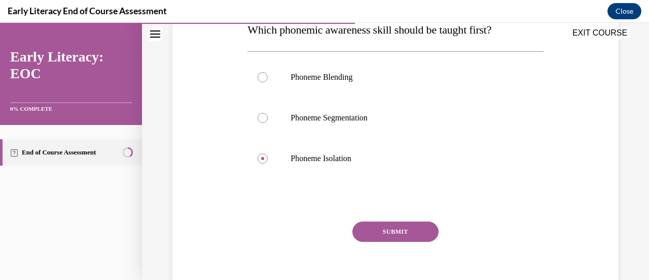
click at [375, 230] on button "SUBMIT" at bounding box center [396, 231] width 86 height 20
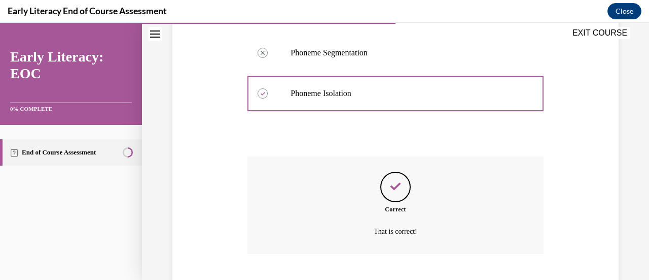
scroll to position [301, 0]
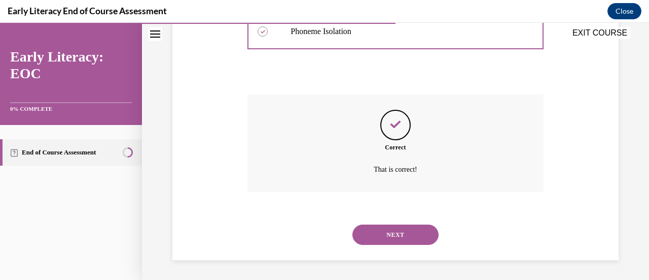
click at [375, 230] on button "NEXT" at bounding box center [396, 234] width 86 height 20
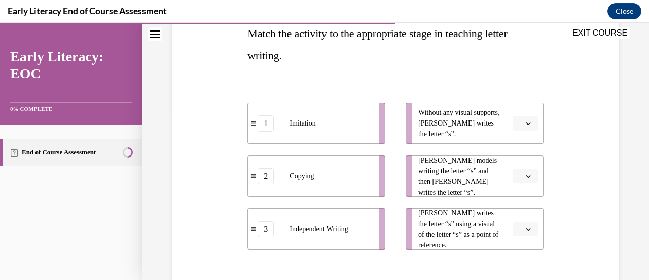
scroll to position [172, 0]
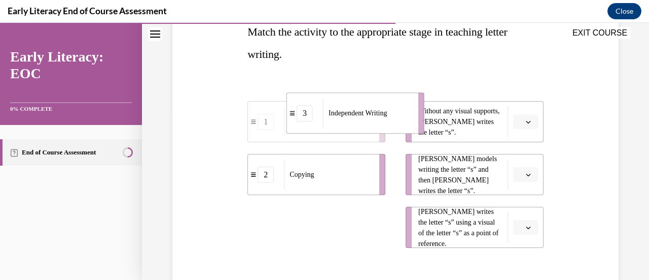
drag, startPoint x: 346, startPoint y: 227, endPoint x: 386, endPoint y: 113, distance: 120.6
click at [386, 113] on span "Independent Writing" at bounding box center [358, 113] width 58 height 11
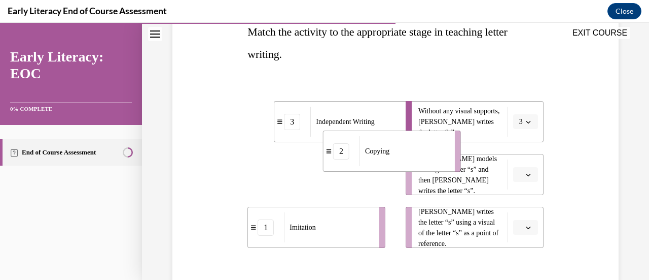
drag, startPoint x: 326, startPoint y: 170, endPoint x: 402, endPoint y: 146, distance: 79.9
click at [402, 146] on div "Copying" at bounding box center [404, 151] width 89 height 30
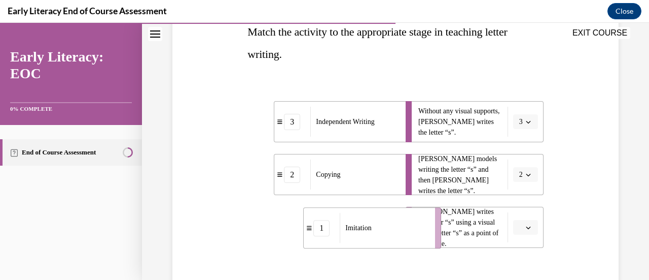
drag, startPoint x: 345, startPoint y: 225, endPoint x: 428, endPoint y: 220, distance: 82.8
click at [428, 220] on div "Imitation" at bounding box center [384, 228] width 89 height 30
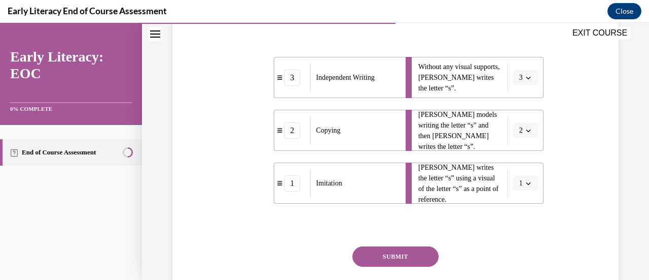
scroll to position [218, 0]
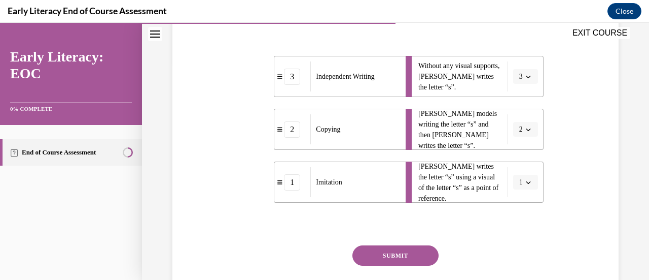
click at [399, 256] on button "SUBMIT" at bounding box center [396, 255] width 86 height 20
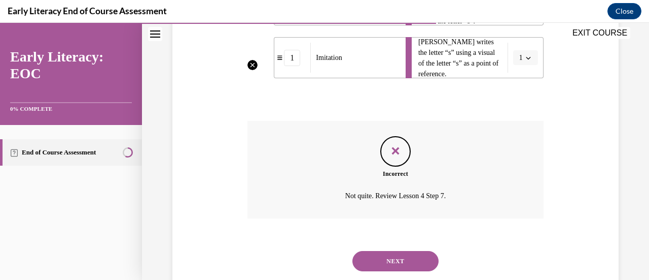
scroll to position [342, 0]
click at [403, 258] on button "NEXT" at bounding box center [396, 260] width 86 height 20
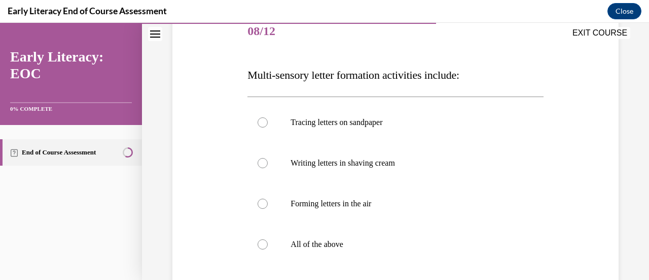
scroll to position [133, 0]
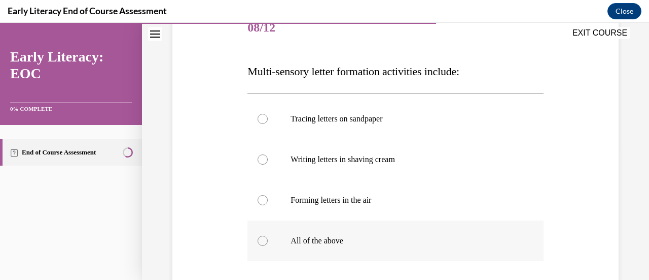
click at [388, 247] on div at bounding box center [396, 240] width 296 height 41
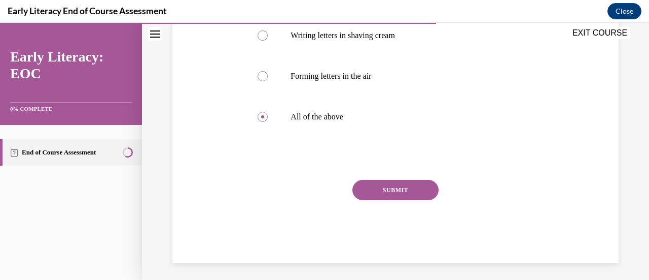
click at [391, 192] on button "SUBMIT" at bounding box center [396, 190] width 86 height 20
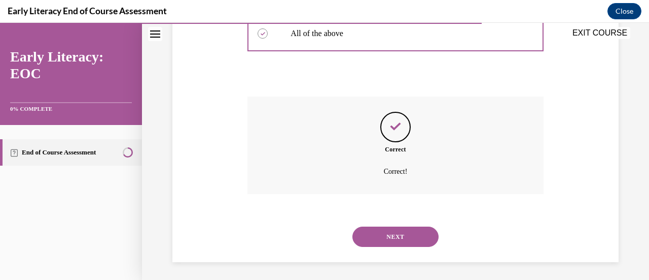
scroll to position [342, 0]
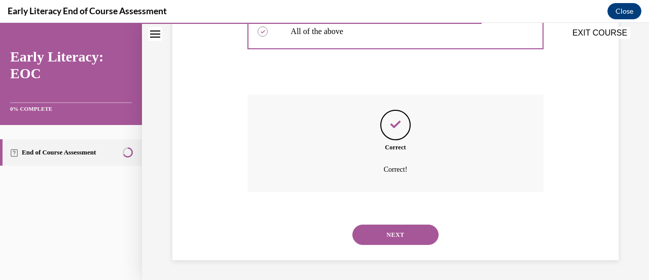
click at [395, 233] on button "NEXT" at bounding box center [396, 234] width 86 height 20
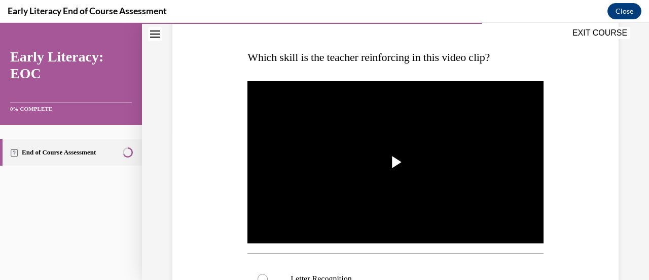
scroll to position [148, 0]
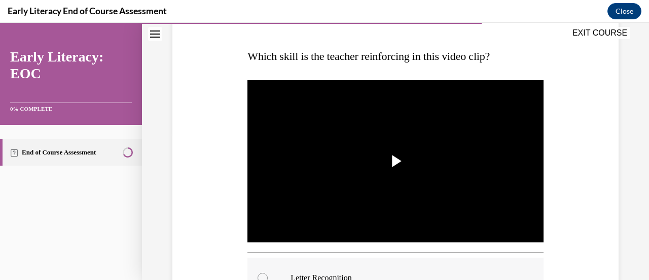
click at [359, 268] on div at bounding box center [396, 277] width 296 height 41
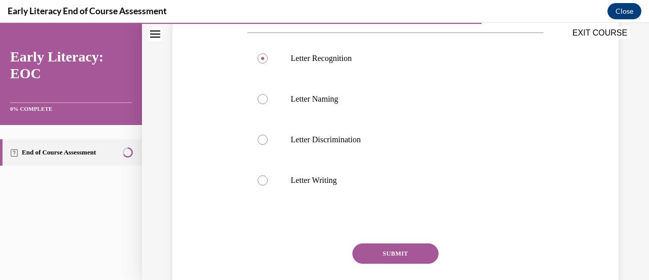
click at [384, 243] on button "SUBMIT" at bounding box center [396, 253] width 86 height 20
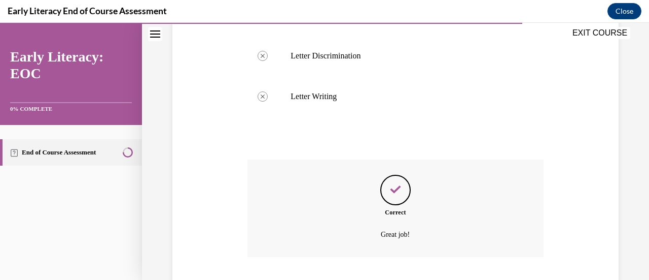
scroll to position [513, 0]
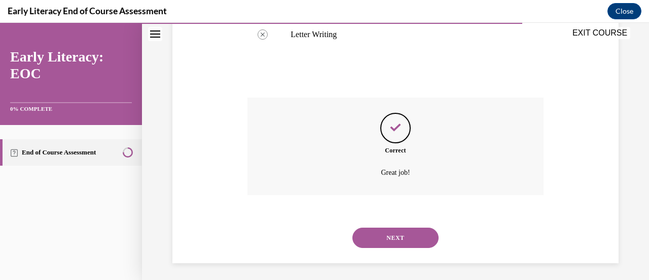
click at [384, 242] on button "NEXT" at bounding box center [396, 237] width 86 height 20
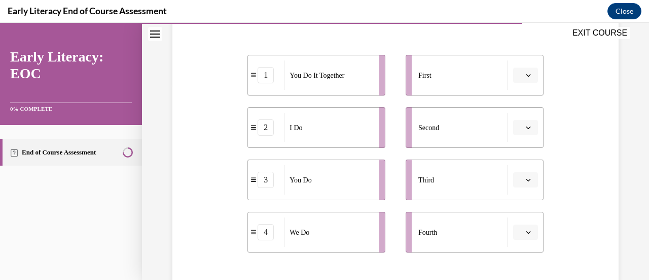
scroll to position [197, 0]
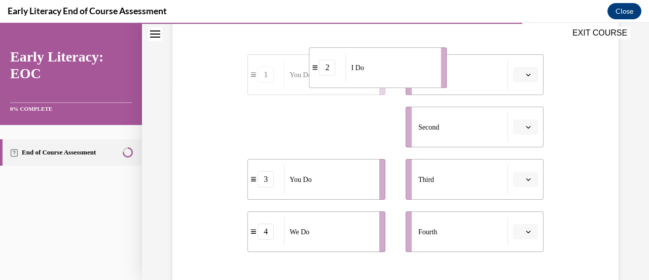
drag, startPoint x: 294, startPoint y: 135, endPoint x: 351, endPoint y: 75, distance: 83.3
click at [351, 75] on div "I Do" at bounding box center [390, 67] width 89 height 29
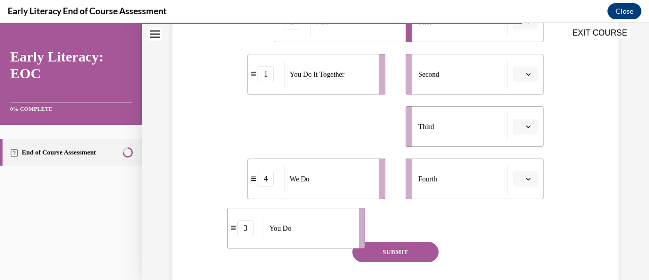
scroll to position [253, 0]
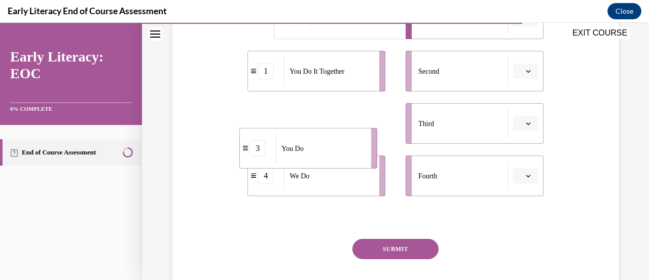
drag, startPoint x: 318, startPoint y: 182, endPoint x: 309, endPoint y: 134, distance: 48.9
click at [309, 134] on div "You Do" at bounding box center [320, 147] width 89 height 29
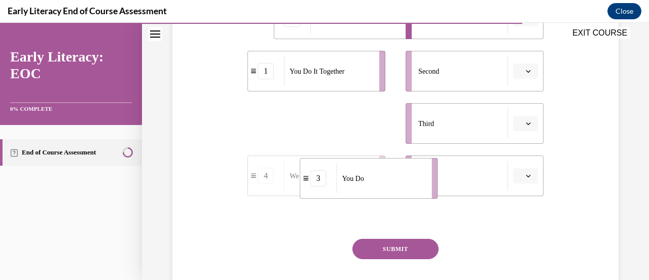
drag, startPoint x: 337, startPoint y: 133, endPoint x: 390, endPoint y: 188, distance: 75.7
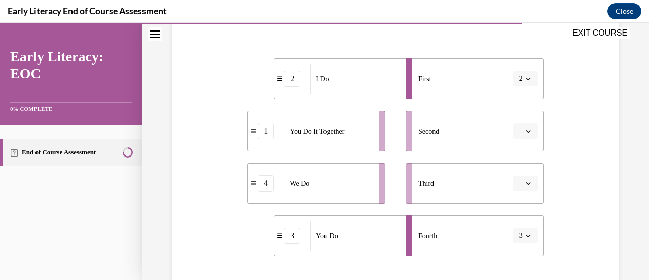
scroll to position [192, 0]
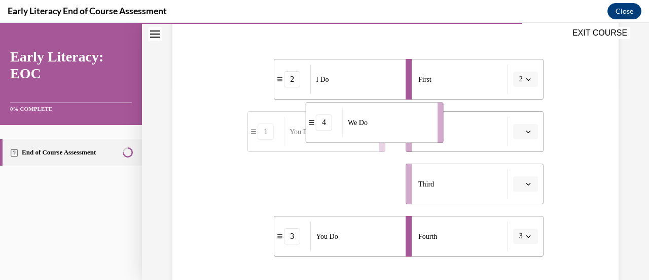
drag, startPoint x: 326, startPoint y: 193, endPoint x: 385, endPoint y: 132, distance: 84.7
click at [385, 132] on div "We Do" at bounding box center [386, 122] width 89 height 29
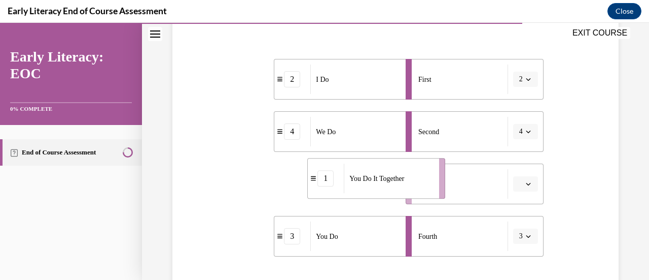
drag, startPoint x: 326, startPoint y: 184, endPoint x: 386, endPoint y: 178, distance: 60.1
click at [386, 178] on span "You Do It Together" at bounding box center [377, 178] width 55 height 11
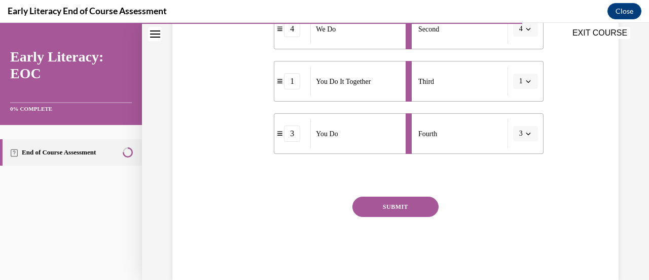
click at [404, 211] on button "SUBMIT" at bounding box center [396, 206] width 86 height 20
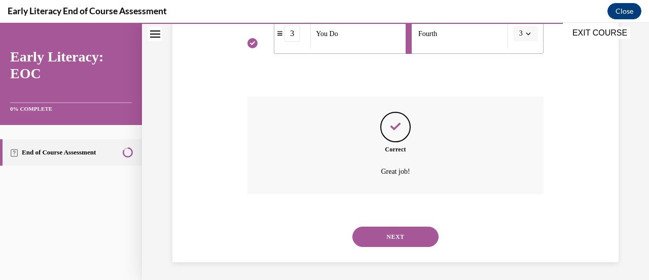
scroll to position [397, 0]
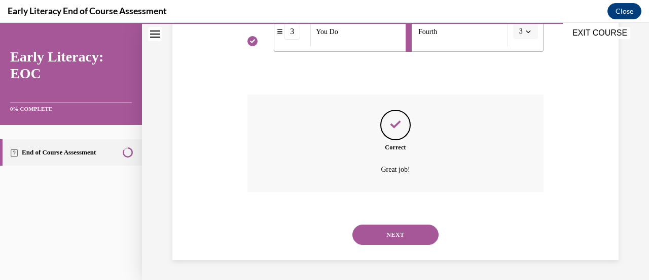
click at [400, 230] on button "NEXT" at bounding box center [396, 234] width 86 height 20
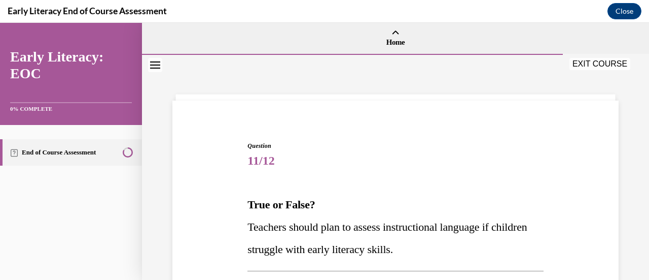
scroll to position [132, 0]
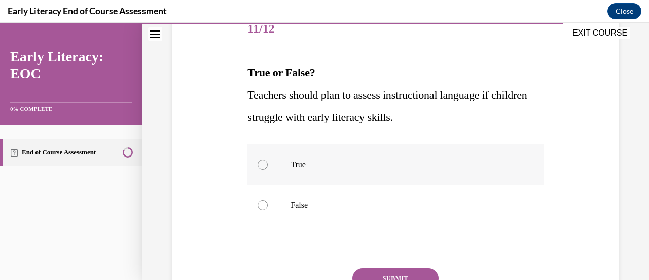
click at [341, 178] on div at bounding box center [396, 164] width 296 height 41
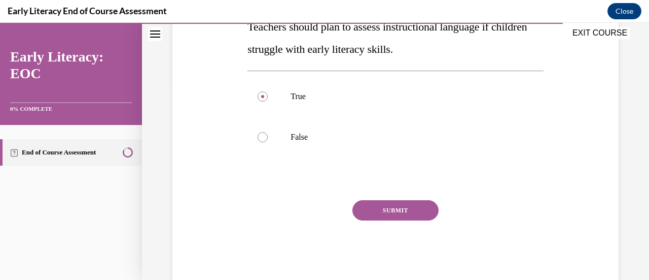
click at [379, 211] on button "SUBMIT" at bounding box center [396, 210] width 86 height 20
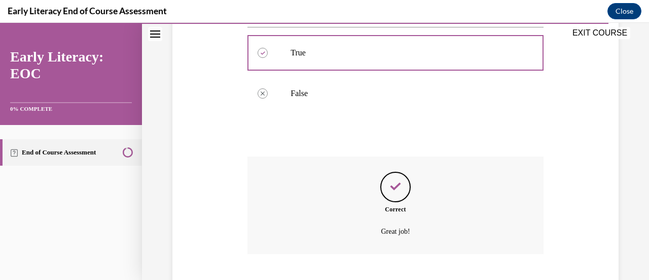
scroll to position [305, 0]
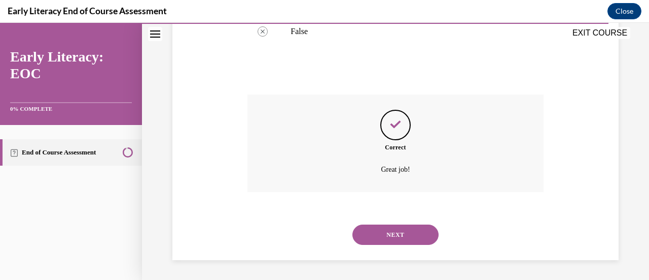
click at [390, 234] on button "NEXT" at bounding box center [396, 234] width 86 height 20
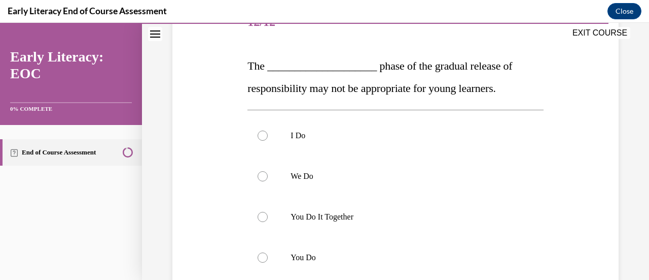
scroll to position [140, 0]
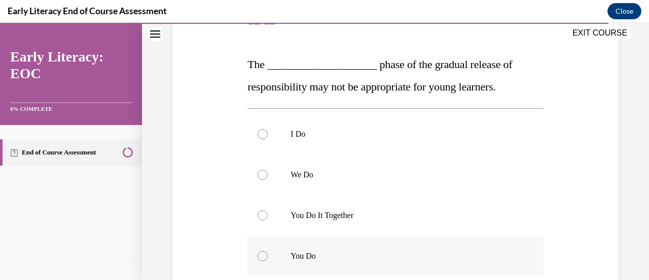
click at [386, 255] on p "You Do" at bounding box center [404, 256] width 227 height 10
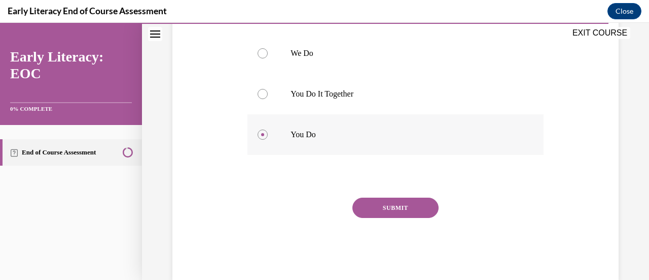
scroll to position [282, 0]
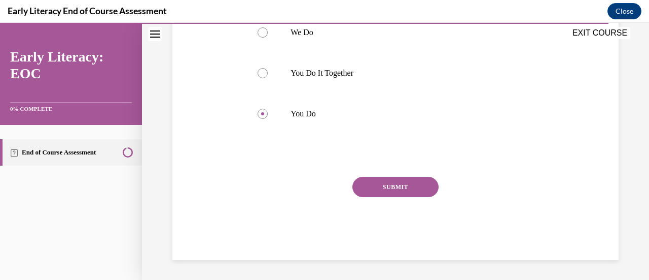
click at [395, 189] on button "SUBMIT" at bounding box center [396, 187] width 86 height 20
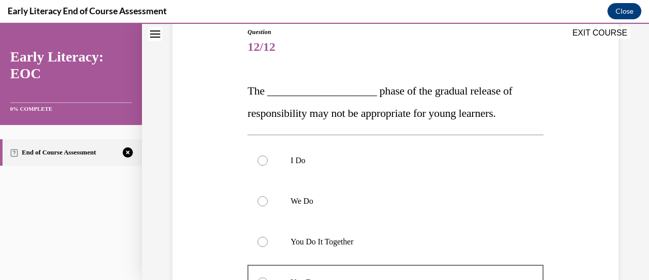
scroll to position [113, 0]
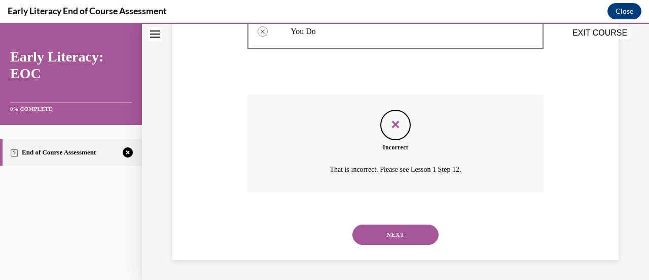
click at [393, 239] on button "NEXT" at bounding box center [396, 234] width 86 height 20
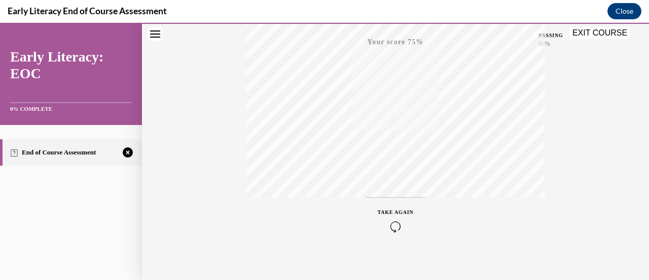
scroll to position [263, 0]
click at [397, 198] on button "TAKE AGAIN" at bounding box center [396, 212] width 60 height 46
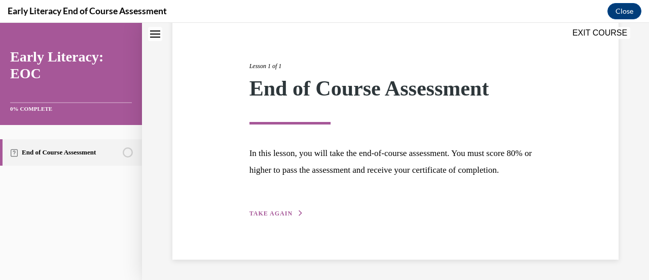
click at [276, 215] on span "TAKE AGAIN" at bounding box center [271, 213] width 43 height 7
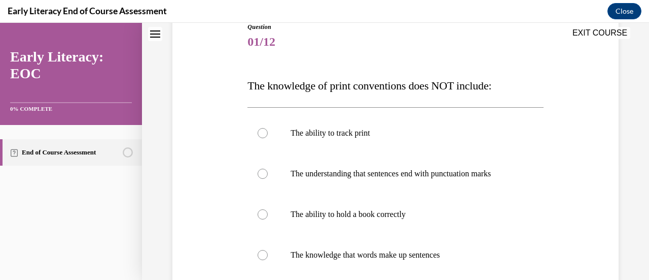
scroll to position [113, 0]
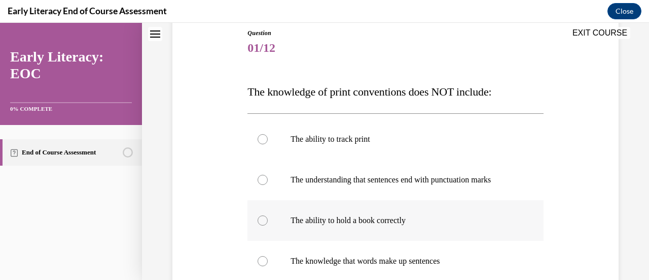
click at [353, 220] on p "The ability to hold a book correctly" at bounding box center [404, 220] width 227 height 10
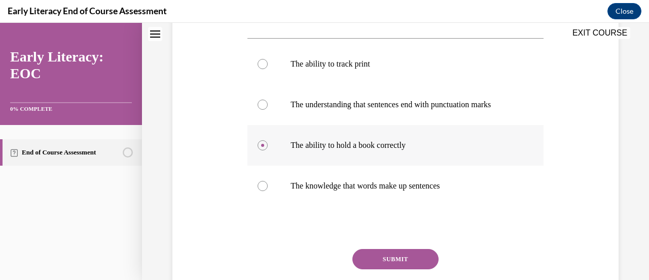
scroll to position [197, 0]
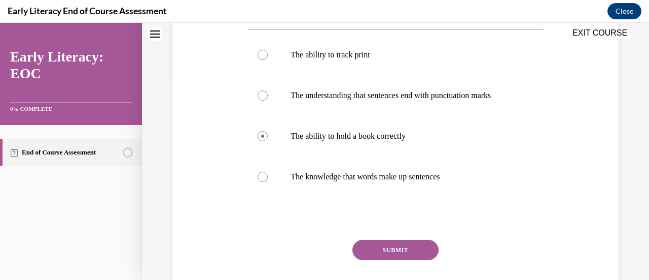
click at [396, 256] on button "SUBMIT" at bounding box center [396, 249] width 86 height 20
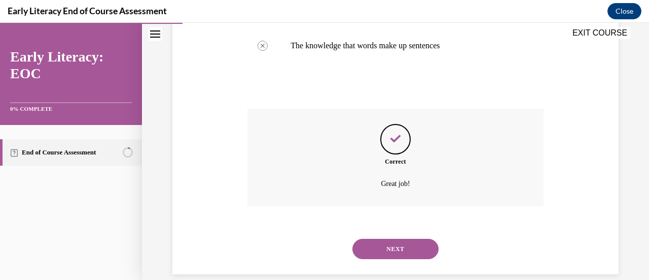
scroll to position [342, 0]
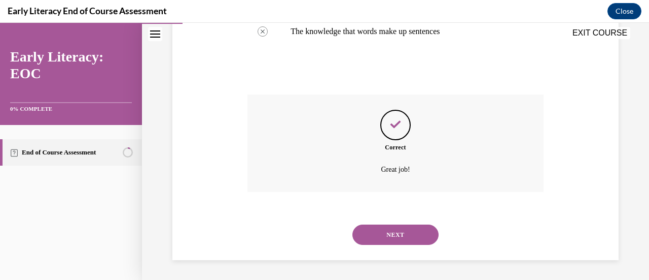
click at [402, 239] on button "NEXT" at bounding box center [396, 234] width 86 height 20
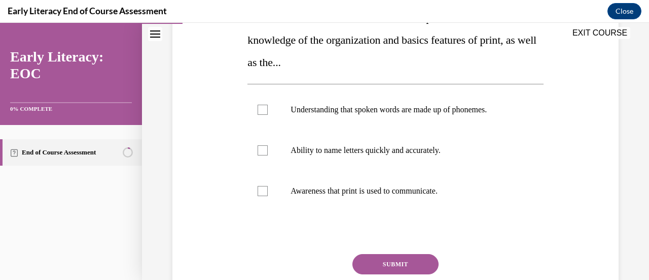
scroll to position [187, 0]
click at [384, 195] on div at bounding box center [396, 190] width 296 height 41
click at [392, 267] on button "SUBMIT" at bounding box center [396, 263] width 86 height 20
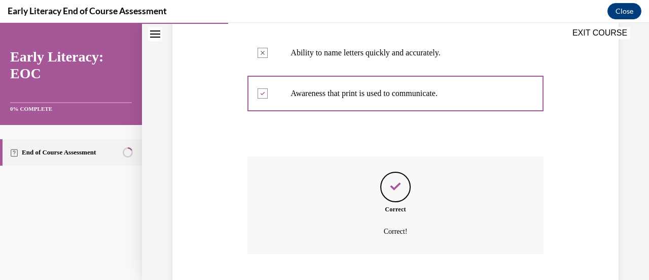
scroll to position [346, 0]
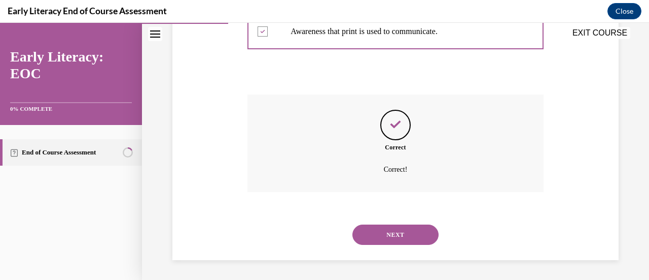
click at [418, 233] on button "NEXT" at bounding box center [396, 234] width 86 height 20
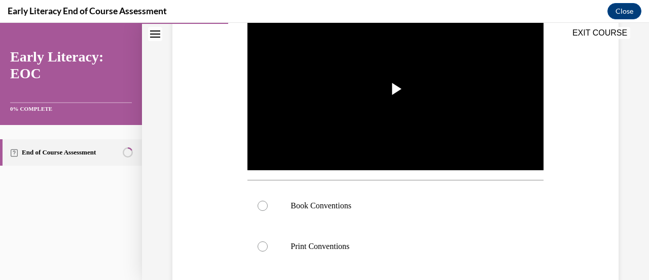
scroll to position [222, 0]
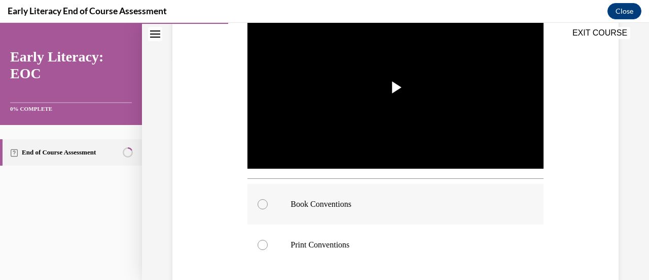
click at [397, 207] on div at bounding box center [396, 204] width 296 height 41
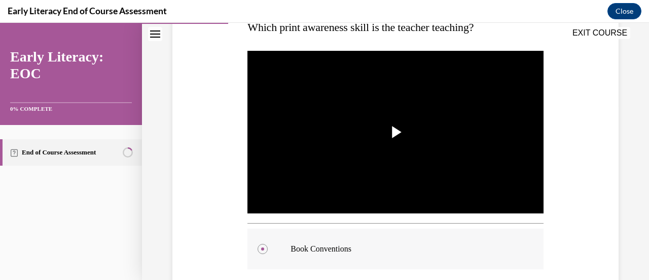
scroll to position [174, 0]
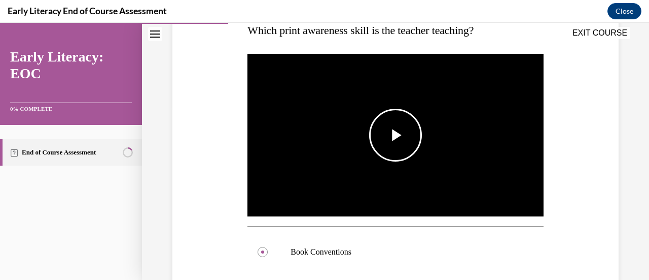
click at [396, 135] on span "Video player" at bounding box center [396, 135] width 0 height 0
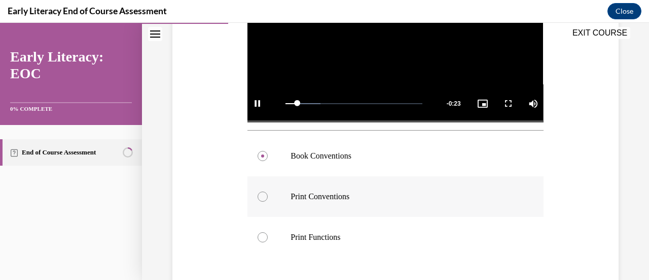
scroll to position [390, 0]
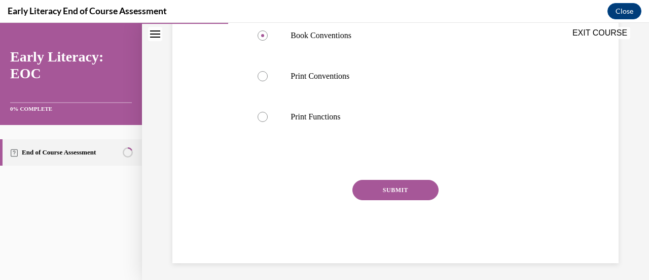
click at [396, 183] on button "SUBMIT" at bounding box center [396, 190] width 86 height 20
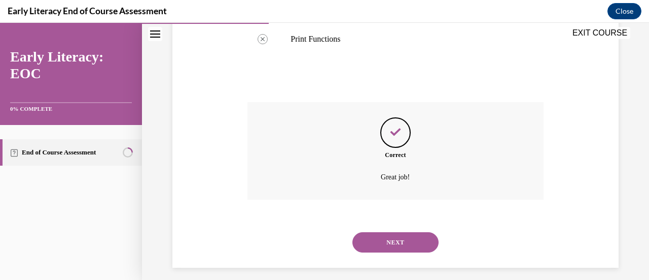
scroll to position [472, 0]
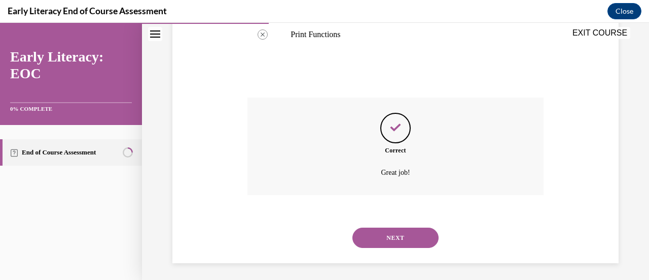
click at [390, 230] on button "NEXT" at bounding box center [396, 237] width 86 height 20
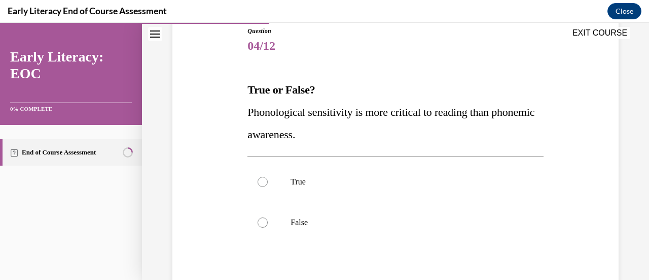
scroll to position [125, 0]
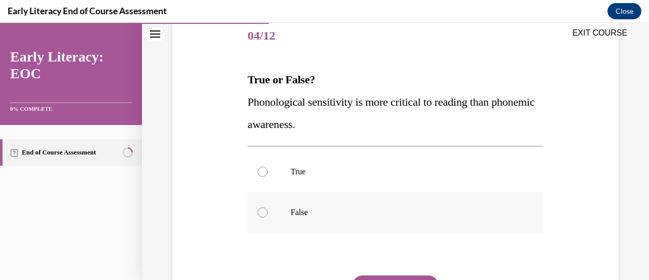
click at [372, 210] on p "False" at bounding box center [404, 212] width 227 height 10
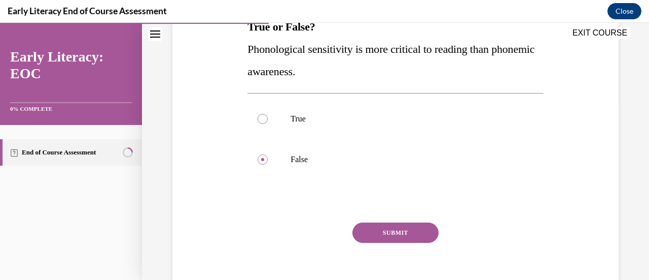
scroll to position [178, 0]
click at [402, 234] on button "SUBMIT" at bounding box center [396, 232] width 86 height 20
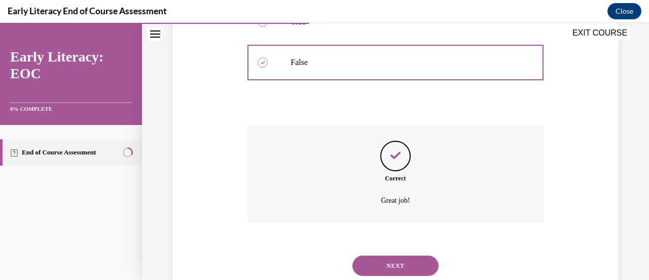
scroll to position [305, 0]
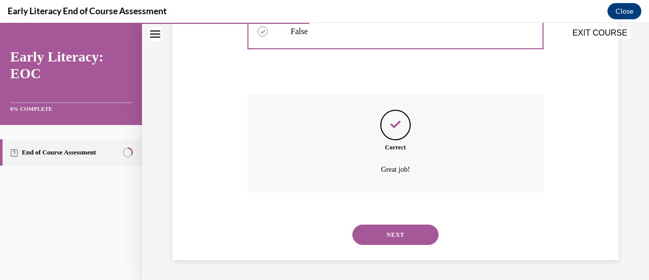
click at [402, 234] on button "NEXT" at bounding box center [396, 234] width 86 height 20
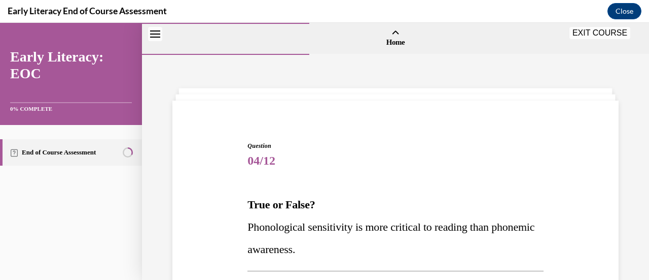
click at [0, 23] on div at bounding box center [0, 23] width 0 height 0
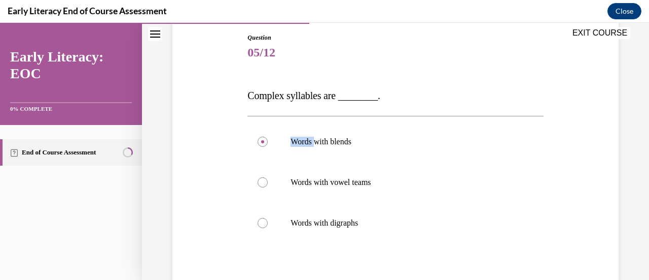
scroll to position [109, 0]
click at [396, 153] on div at bounding box center [396, 140] width 296 height 41
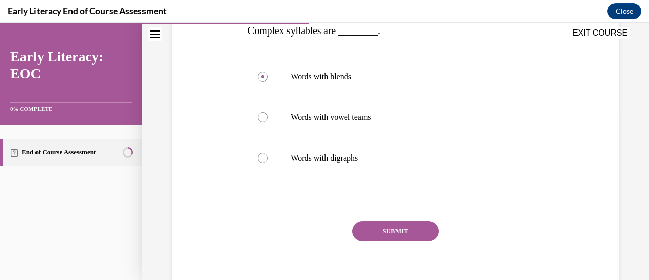
click at [392, 230] on button "SUBMIT" at bounding box center [396, 231] width 86 height 20
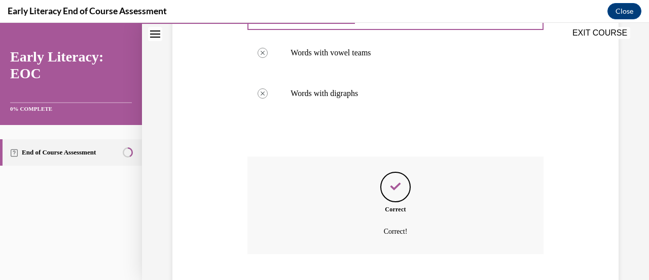
scroll to position [299, 0]
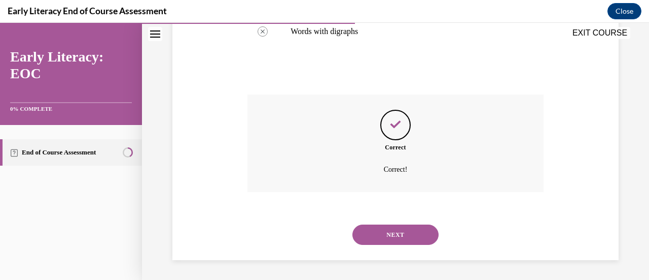
click at [392, 230] on button "NEXT" at bounding box center [396, 234] width 86 height 20
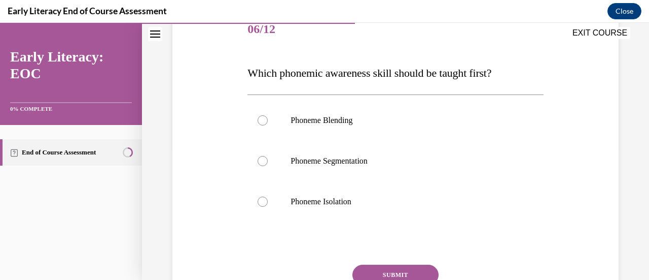
scroll to position [135, 0]
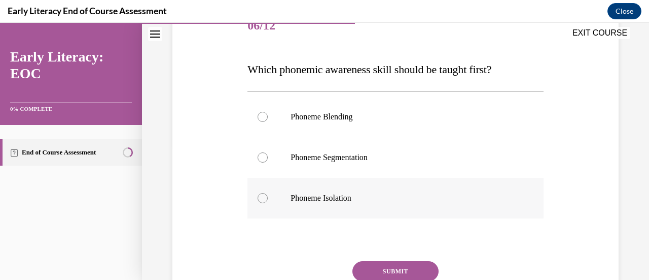
click at [378, 206] on div at bounding box center [396, 198] width 296 height 41
click at [388, 268] on button "SUBMIT" at bounding box center [396, 271] width 86 height 20
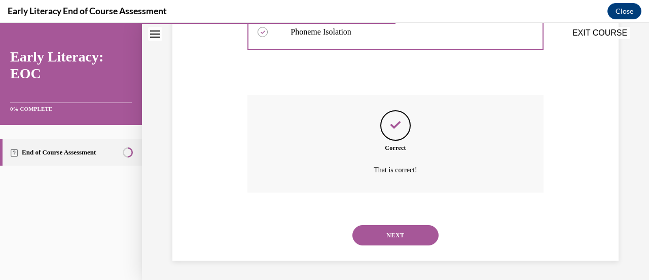
scroll to position [301, 0]
click at [387, 239] on button "NEXT" at bounding box center [396, 234] width 86 height 20
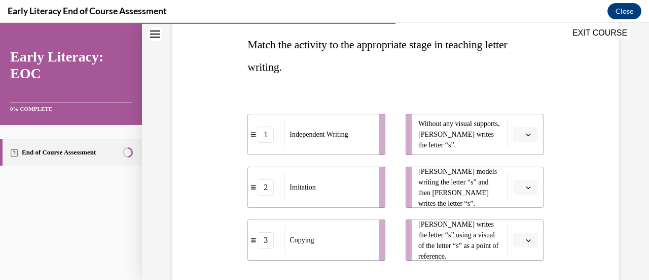
scroll to position [161, 0]
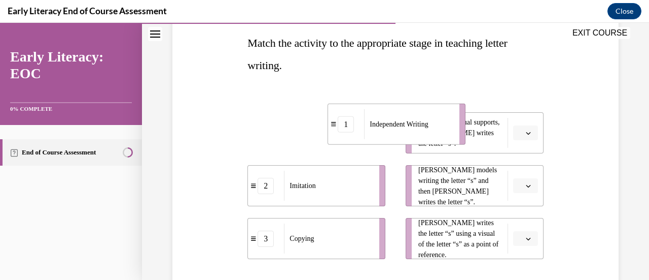
drag, startPoint x: 332, startPoint y: 138, endPoint x: 415, endPoint y: 130, distance: 84.1
click at [415, 130] on div "Independent Writing" at bounding box center [408, 124] width 89 height 30
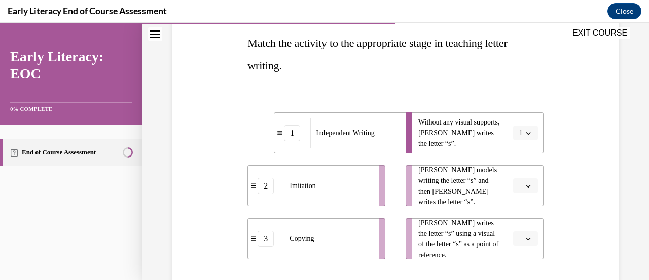
click at [353, 201] on li "2 Imitation" at bounding box center [317, 185] width 138 height 41
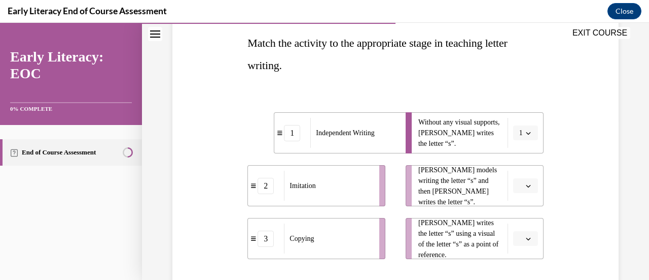
click at [353, 201] on li "2 Imitation" at bounding box center [317, 185] width 138 height 41
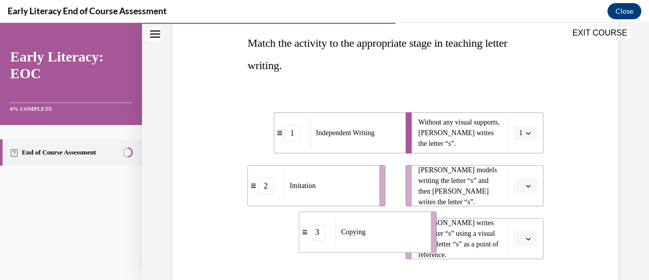
drag, startPoint x: 335, startPoint y: 243, endPoint x: 402, endPoint y: 237, distance: 67.7
click at [402, 237] on div "Copying" at bounding box center [380, 232] width 89 height 30
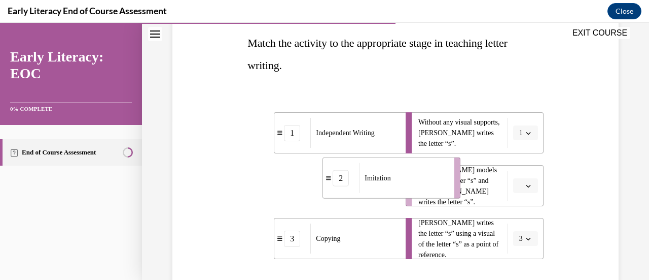
drag, startPoint x: 329, startPoint y: 204, endPoint x: 426, endPoint y: 198, distance: 97.1
click at [426, 198] on li "2 Imitation" at bounding box center [392, 177] width 138 height 41
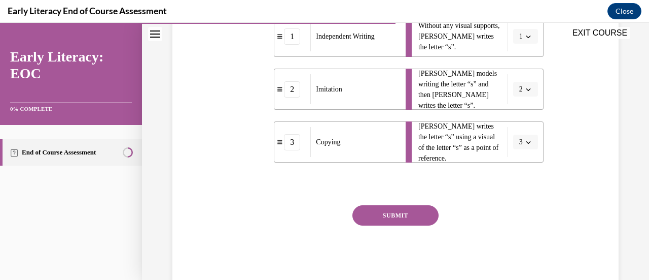
scroll to position [262, 0]
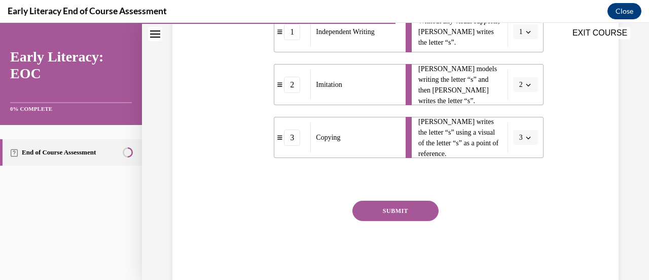
click at [409, 215] on button "SUBMIT" at bounding box center [396, 210] width 86 height 20
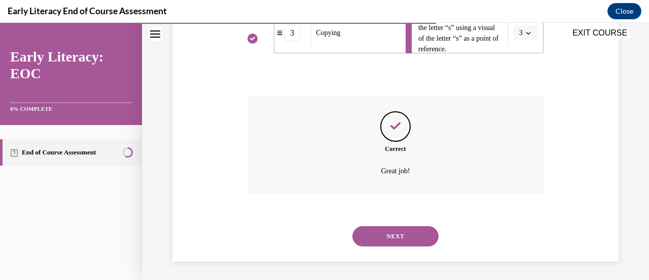
scroll to position [368, 0]
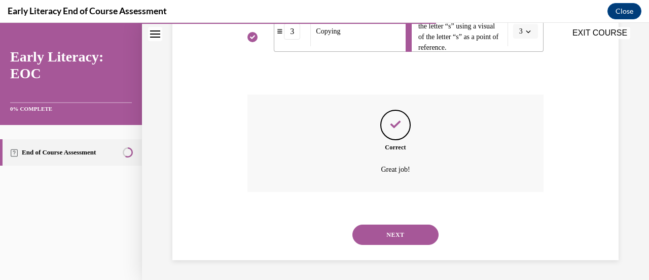
click at [399, 235] on button "NEXT" at bounding box center [396, 234] width 86 height 20
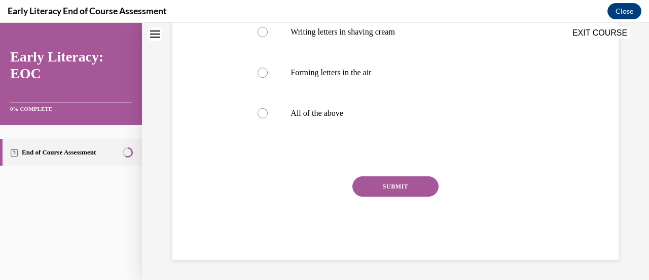
scroll to position [0, 0]
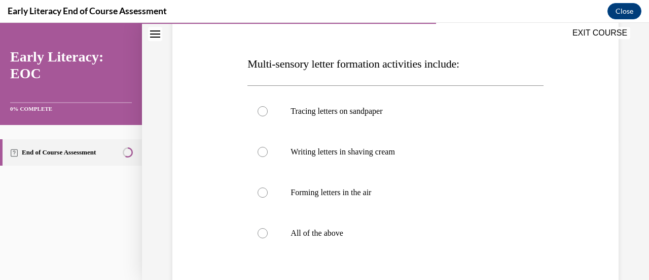
click at [399, 235] on p "All of the above" at bounding box center [404, 233] width 227 height 10
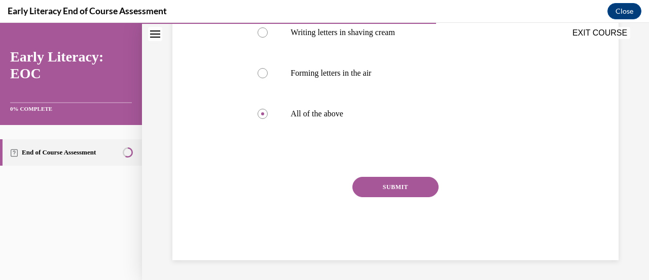
click at [398, 190] on button "SUBMIT" at bounding box center [396, 187] width 86 height 20
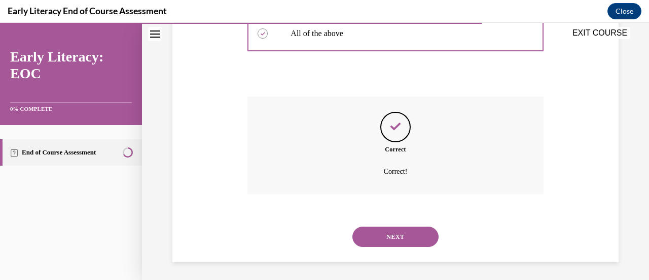
scroll to position [342, 0]
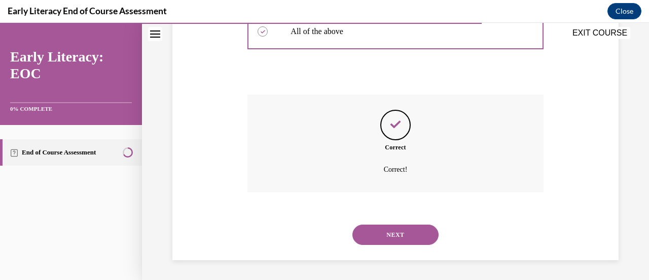
click at [397, 237] on button "NEXT" at bounding box center [396, 234] width 86 height 20
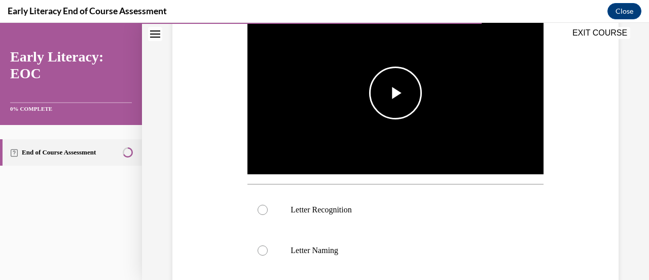
click at [396, 93] on span "Video player" at bounding box center [396, 93] width 0 height 0
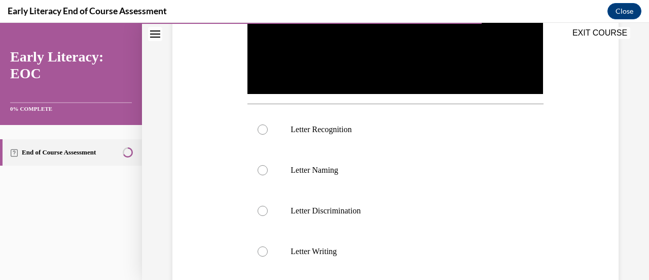
scroll to position [297, 0]
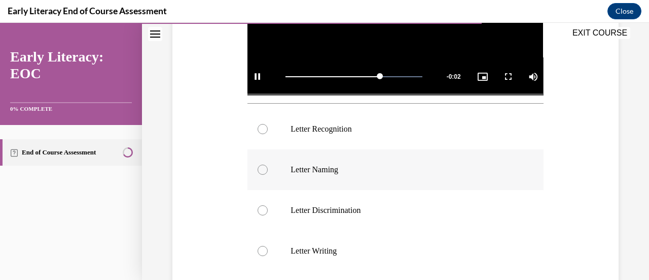
click at [355, 159] on div at bounding box center [396, 169] width 296 height 41
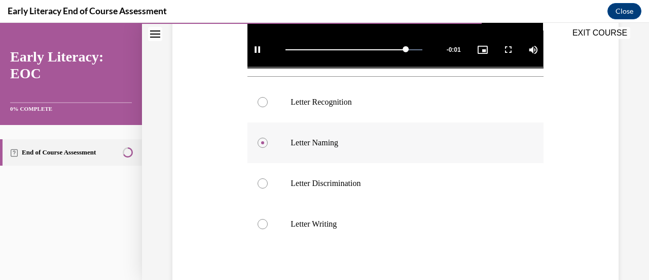
scroll to position [308, 0]
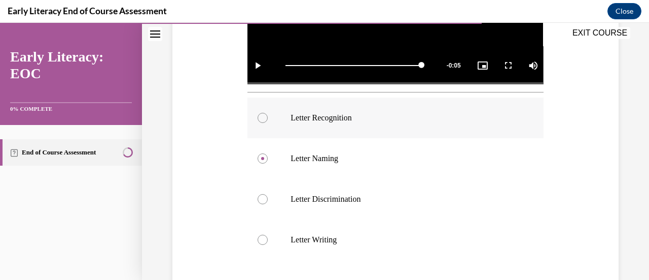
click at [342, 118] on p "Letter Recognition" at bounding box center [404, 118] width 227 height 10
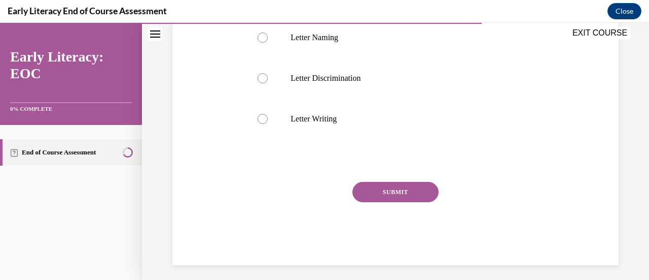
scroll to position [430, 0]
click at [378, 187] on button "SUBMIT" at bounding box center [396, 190] width 86 height 20
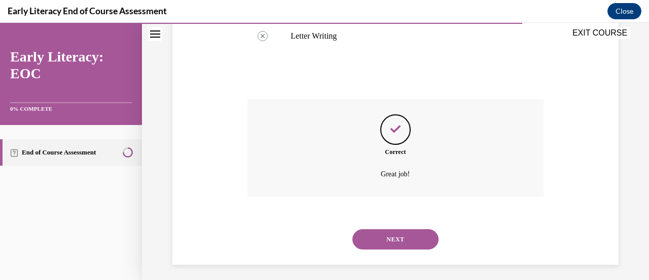
scroll to position [513, 0]
click at [392, 232] on button "NEXT" at bounding box center [396, 237] width 86 height 20
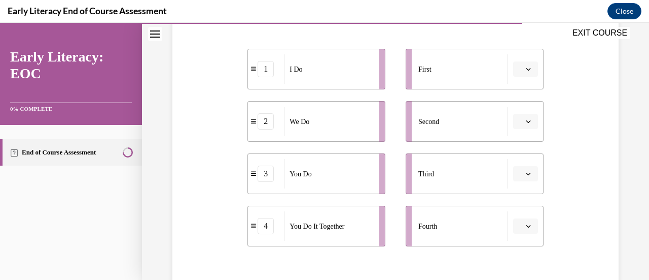
scroll to position [204, 0]
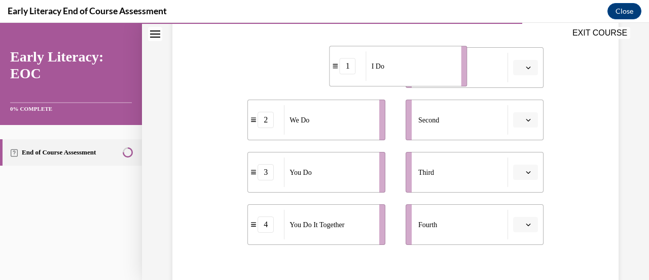
drag, startPoint x: 307, startPoint y: 75, endPoint x: 389, endPoint y: 74, distance: 81.7
click at [389, 74] on div "I Do" at bounding box center [410, 65] width 89 height 29
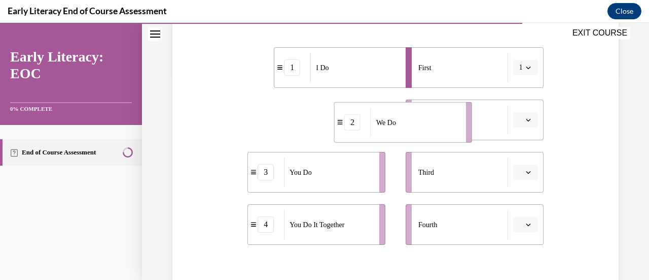
drag, startPoint x: 302, startPoint y: 120, endPoint x: 392, endPoint y: 122, distance: 90.3
click at [392, 122] on span "We Do" at bounding box center [386, 122] width 20 height 11
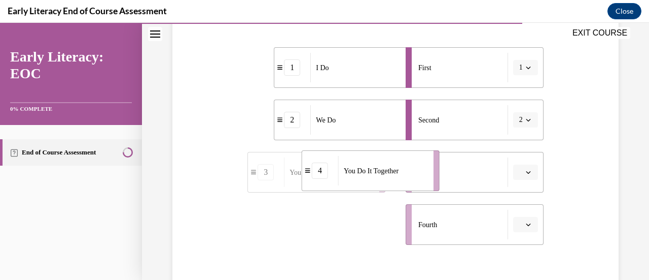
drag, startPoint x: 313, startPoint y: 233, endPoint x: 367, endPoint y: 180, distance: 76.4
click at [367, 180] on div "You Do It Together" at bounding box center [382, 170] width 89 height 29
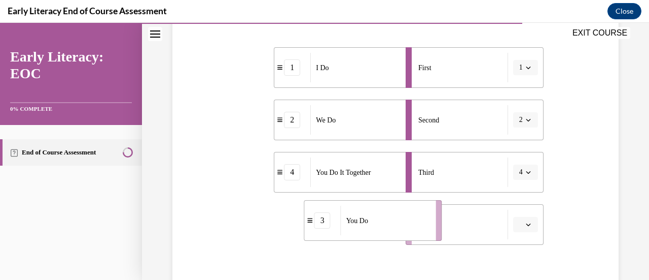
drag, startPoint x: 308, startPoint y: 228, endPoint x: 365, endPoint y: 224, distance: 56.5
click at [365, 224] on span "You Do" at bounding box center [357, 220] width 22 height 11
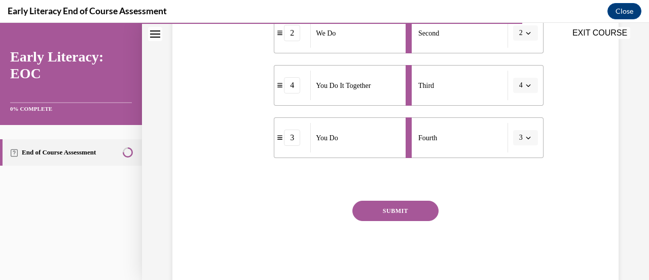
click at [387, 210] on button "SUBMIT" at bounding box center [396, 210] width 86 height 20
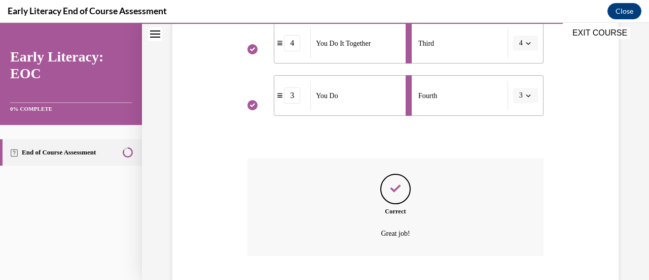
scroll to position [397, 0]
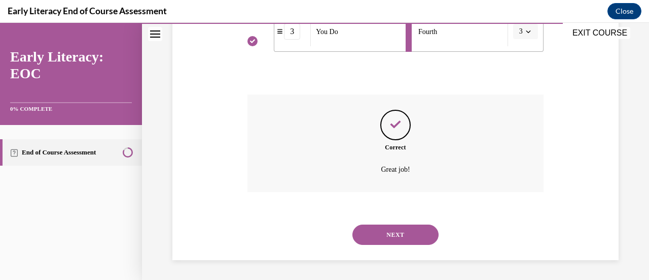
click at [387, 236] on button "NEXT" at bounding box center [396, 234] width 86 height 20
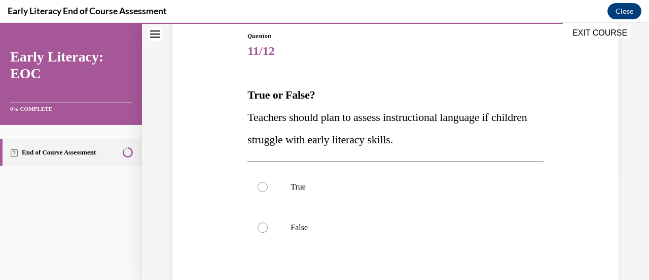
scroll to position [110, 0]
click at [374, 189] on p "True" at bounding box center [404, 186] width 227 height 10
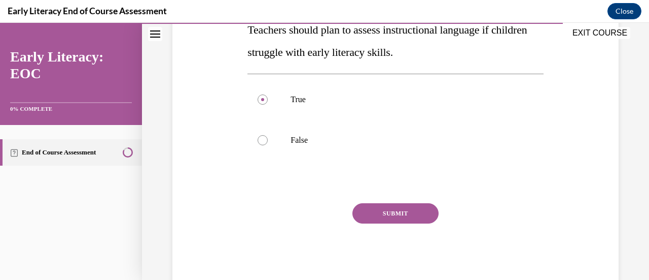
click at [401, 216] on button "SUBMIT" at bounding box center [396, 213] width 86 height 20
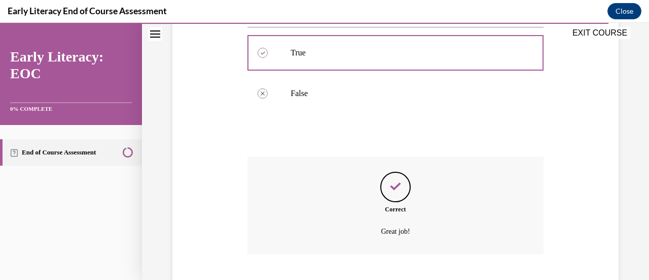
scroll to position [305, 0]
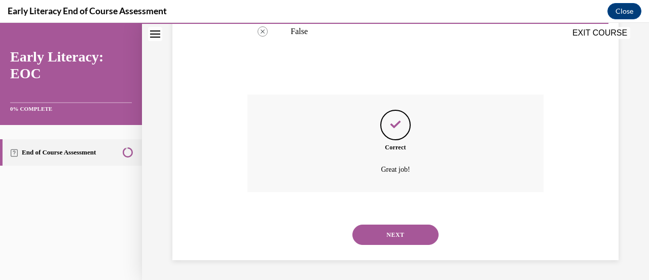
click at [399, 233] on button "NEXT" at bounding box center [396, 234] width 86 height 20
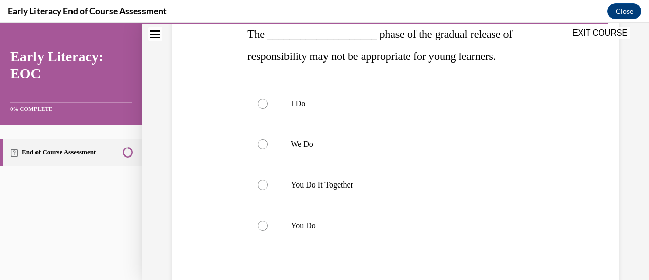
scroll to position [171, 0]
click at [409, 147] on p "We Do" at bounding box center [404, 143] width 227 height 10
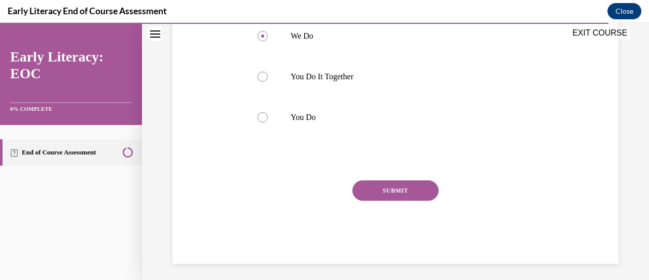
click at [397, 197] on button "SUBMIT" at bounding box center [396, 190] width 86 height 20
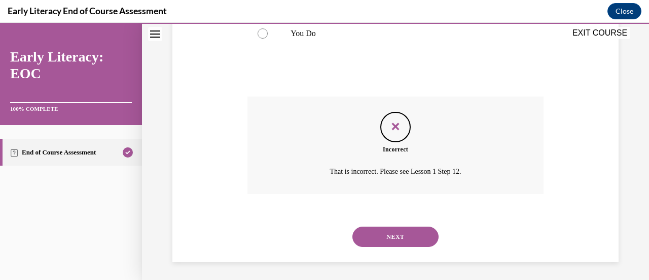
scroll to position [364, 0]
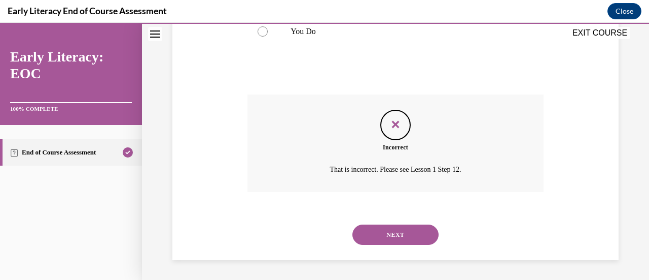
click at [395, 232] on button "NEXT" at bounding box center [396, 234] width 86 height 20
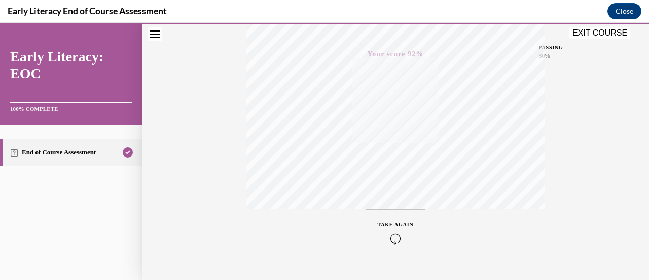
scroll to position [263, 0]
click at [601, 36] on button "EXIT COURSE" at bounding box center [600, 33] width 61 height 12
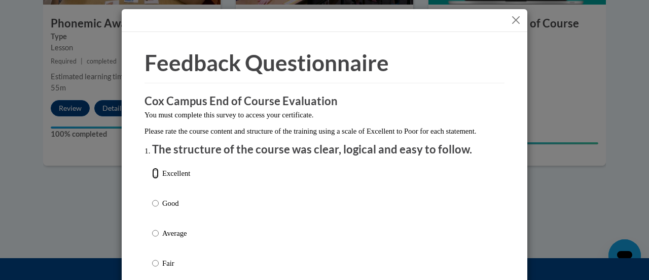
click at [152, 179] on input "Excellent" at bounding box center [155, 172] width 7 height 11
radio input "true"
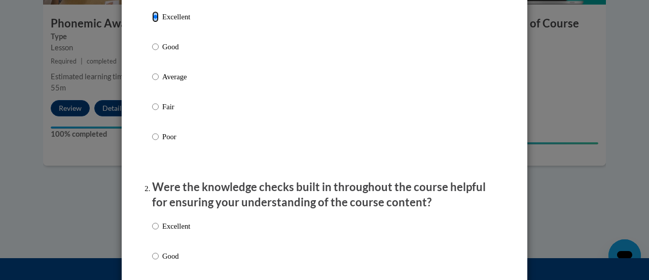
scroll to position [222, 0]
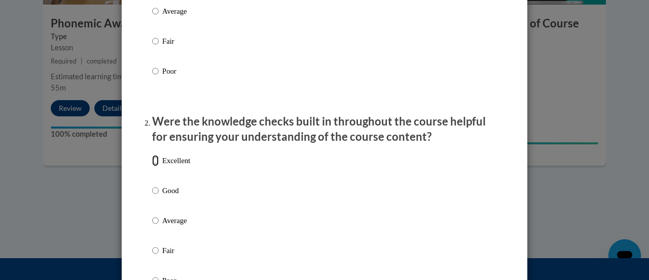
click at [152, 166] on input "Excellent" at bounding box center [155, 160] width 7 height 11
radio input "true"
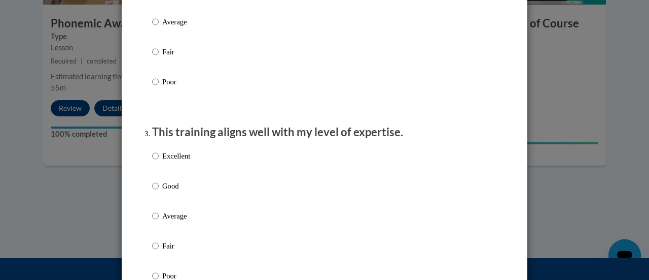
scroll to position [421, 0]
click at [152, 161] on input "Excellent" at bounding box center [155, 155] width 7 height 11
radio input "true"
click at [152, 161] on input "Excellent" at bounding box center [155, 155] width 7 height 11
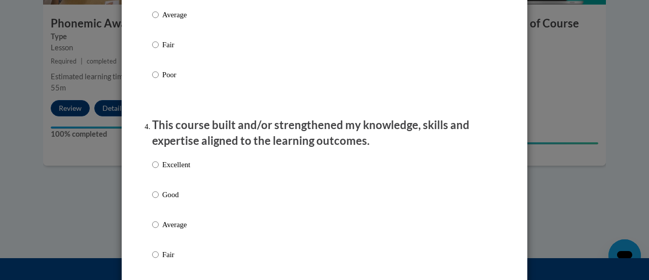
scroll to position [621, 0]
click at [152, 169] on input "Excellent" at bounding box center [155, 163] width 7 height 11
radio input "true"
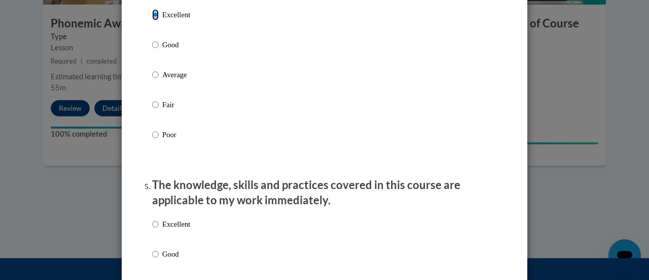
scroll to position [830, 0]
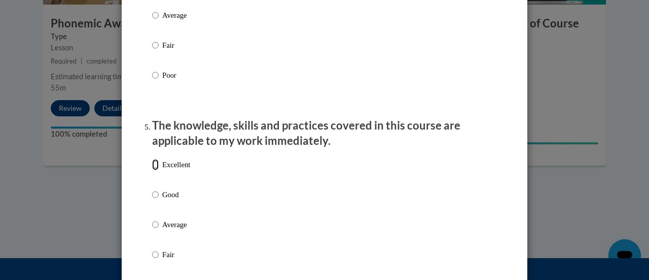
click at [152, 170] on input "Excellent" at bounding box center [155, 164] width 7 height 11
radio input "true"
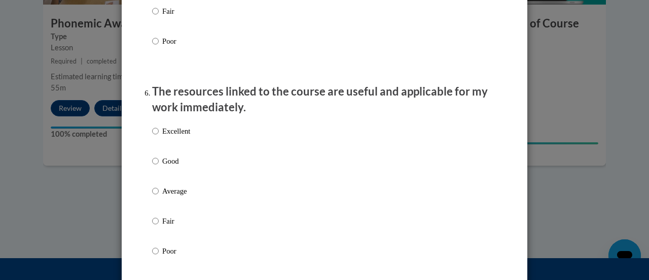
scroll to position [1074, 0]
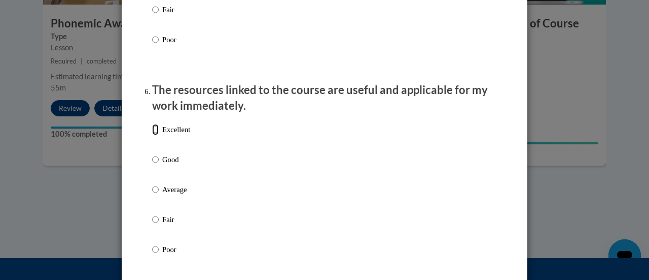
click at [152, 135] on input "Excellent" at bounding box center [155, 129] width 7 height 11
radio input "true"
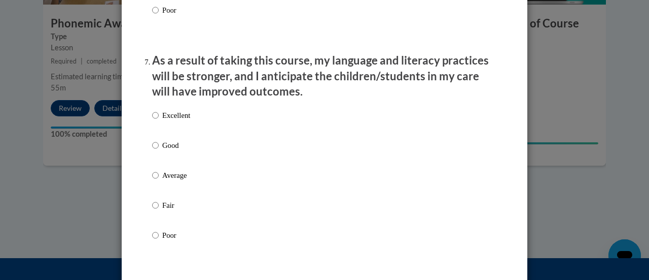
scroll to position [1314, 0]
click at [152, 120] on input "Excellent" at bounding box center [155, 114] width 7 height 11
radio input "true"
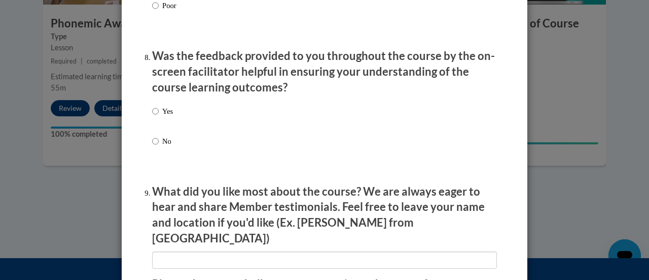
scroll to position [1543, 0]
click at [152, 116] on input "Yes" at bounding box center [155, 110] width 7 height 11
radio input "true"
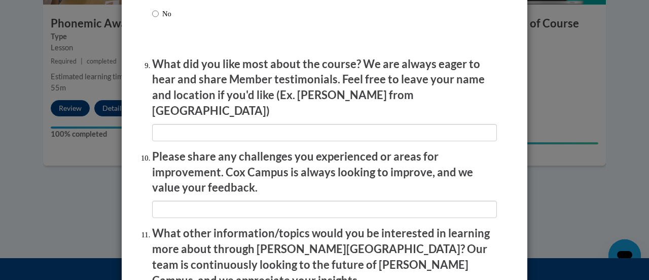
scroll to position [1671, 0]
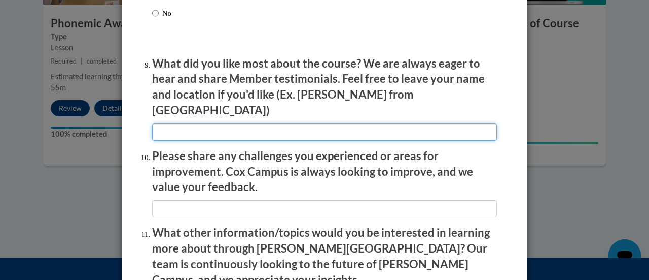
click at [223, 125] on input "textbox" at bounding box center [324, 131] width 345 height 17
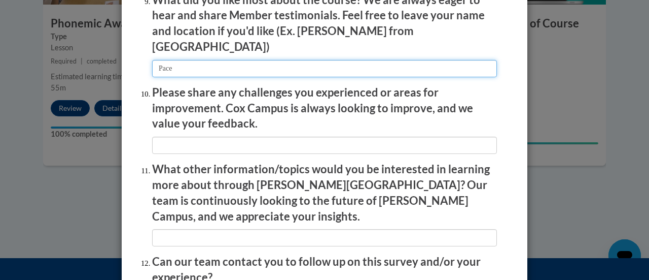
scroll to position [1734, 0]
type input "Pace"
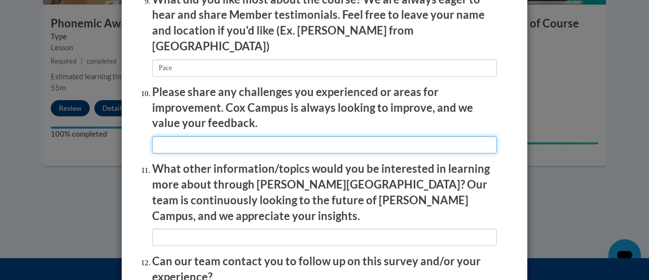
click at [222, 136] on input "textbox" at bounding box center [324, 144] width 345 height 17
type input "none"
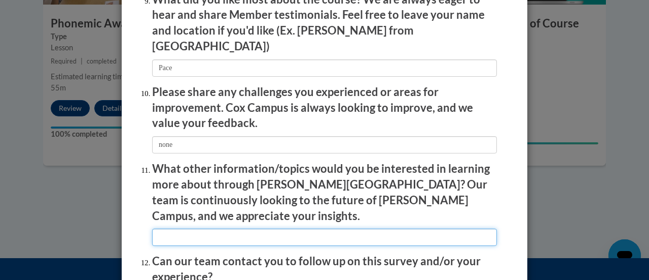
click at [222, 228] on input "textbox" at bounding box center [324, 236] width 345 height 17
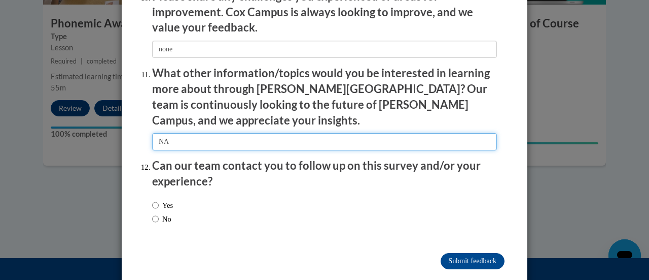
type input "NA"
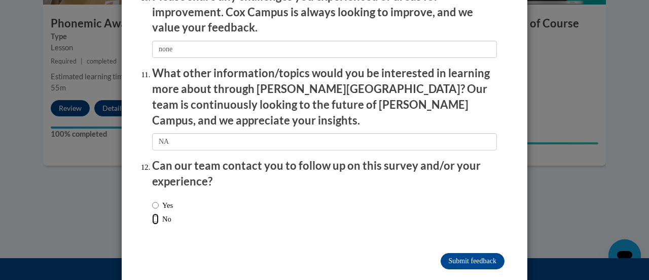
click at [153, 213] on input "No" at bounding box center [155, 218] width 7 height 11
radio input "true"
click at [466, 253] on input "Submit feedback" at bounding box center [473, 261] width 64 height 16
